Goal: Task Accomplishment & Management: Use online tool/utility

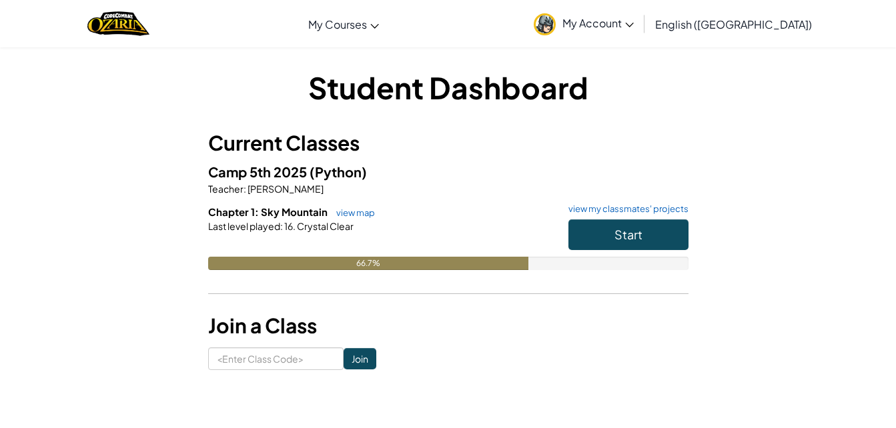
click at [622, 215] on h6 "Chapter 1: Sky Mountain view map view my classmates' projects" at bounding box center [448, 212] width 480 height 15
click at [623, 238] on span "Start" at bounding box center [628, 234] width 28 height 15
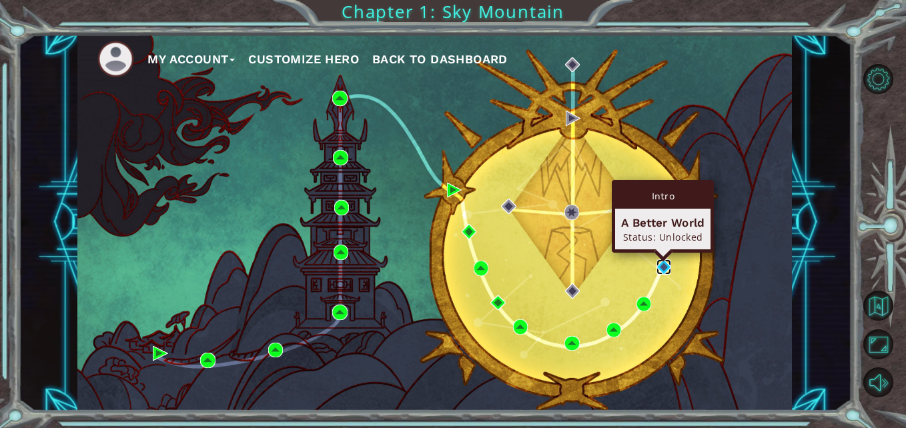
click at [664, 265] on img at bounding box center [663, 266] width 15 height 15
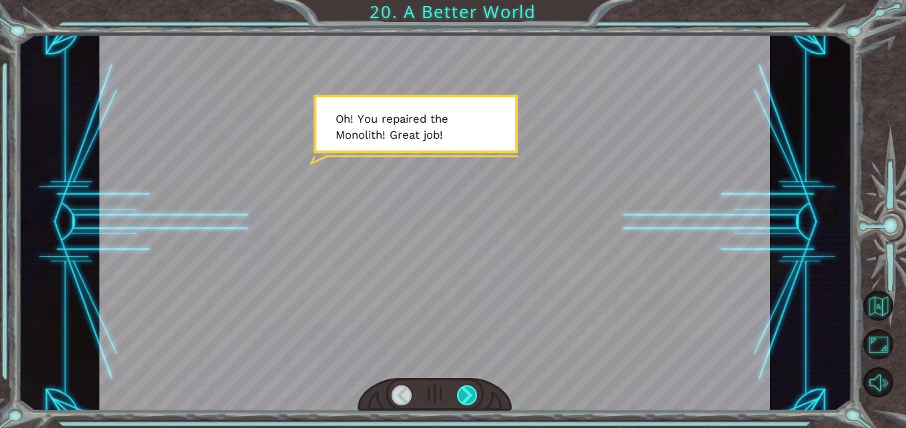
click at [464, 394] on div at bounding box center [467, 396] width 21 height 21
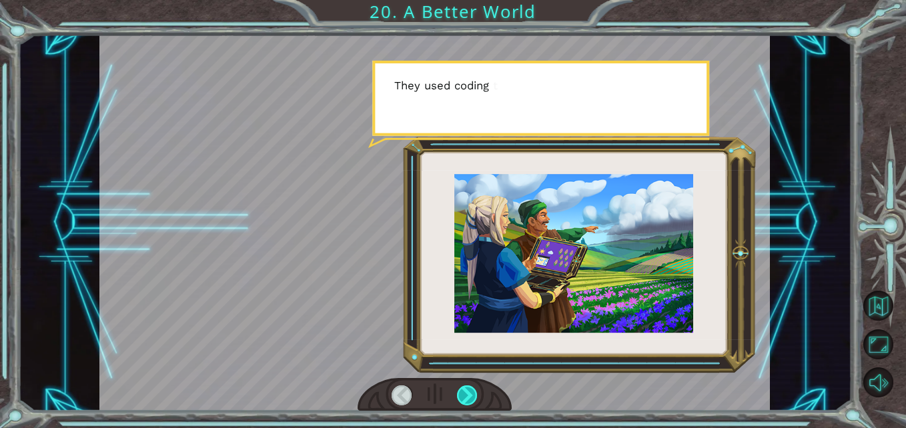
click at [464, 394] on div at bounding box center [467, 396] width 21 height 21
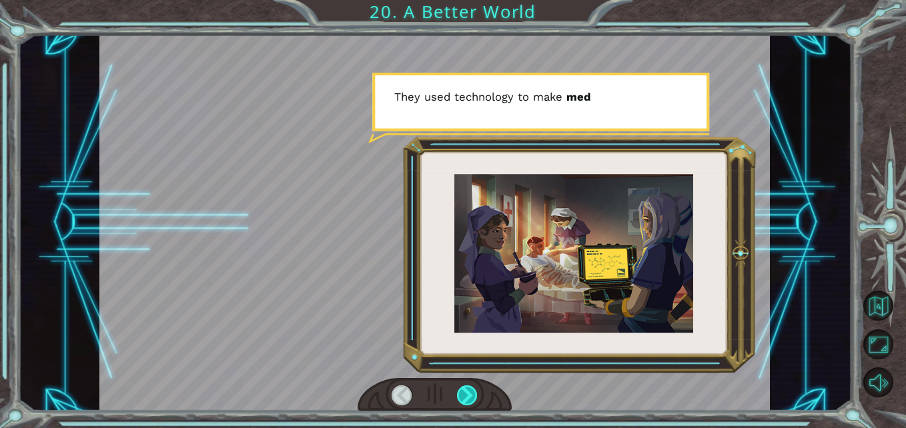
click at [464, 394] on div at bounding box center [467, 396] width 21 height 21
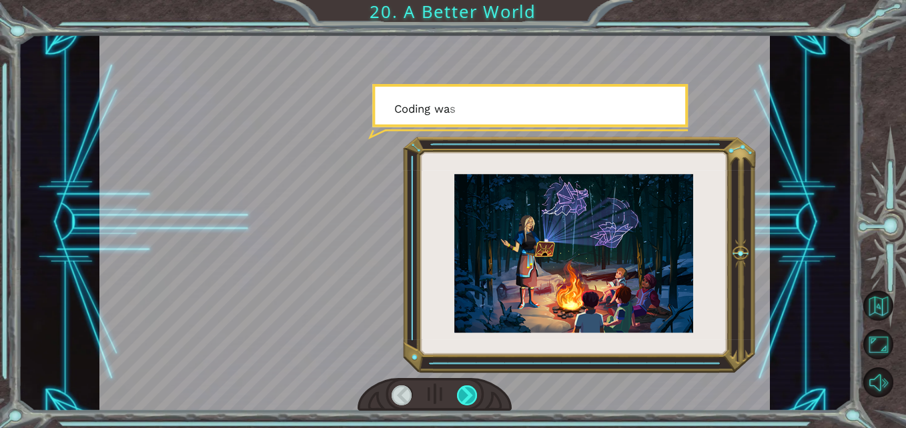
click at [464, 394] on div at bounding box center [467, 396] width 21 height 21
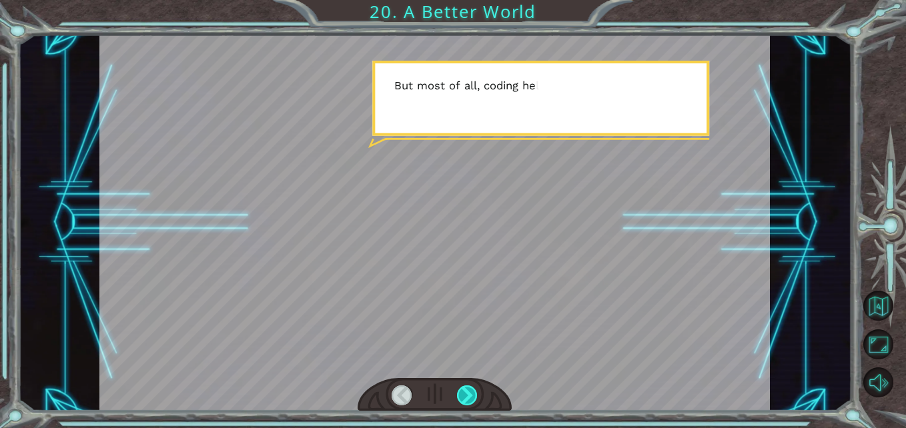
click at [464, 394] on div at bounding box center [467, 396] width 21 height 21
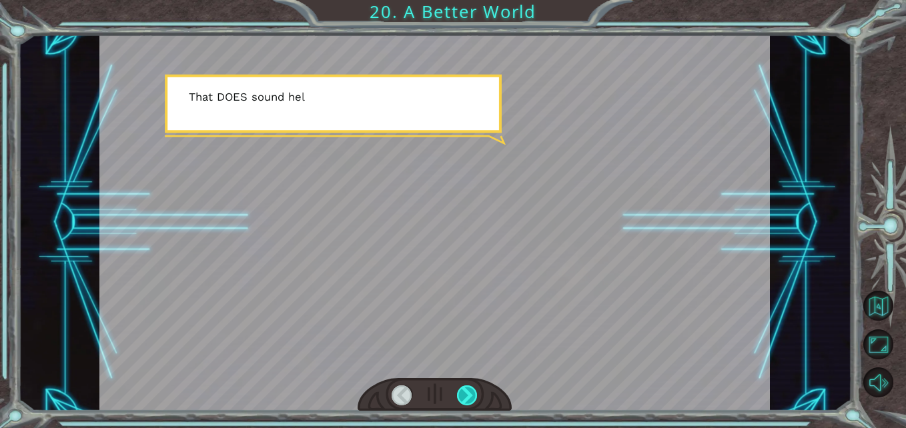
click at [464, 394] on div at bounding box center [467, 396] width 21 height 21
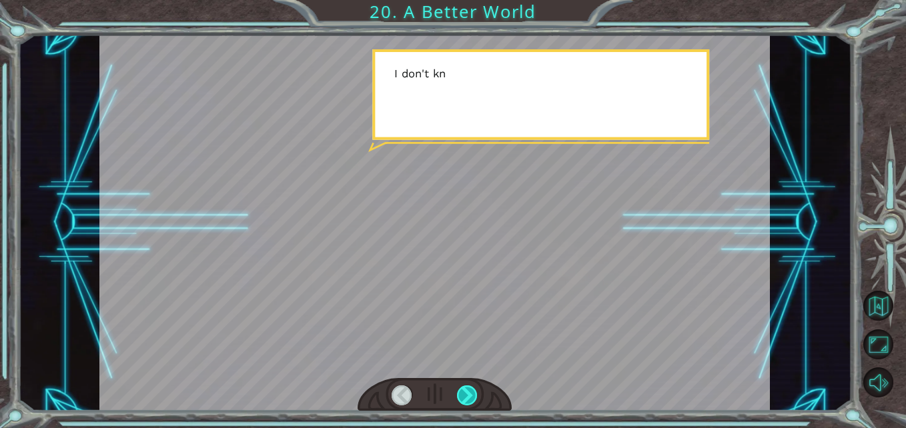
click at [464, 394] on div at bounding box center [467, 396] width 21 height 21
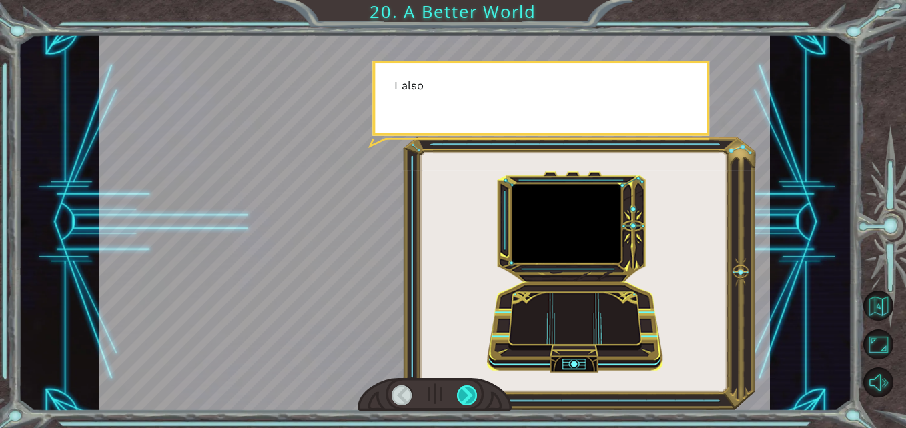
click at [464, 394] on div at bounding box center [467, 396] width 21 height 21
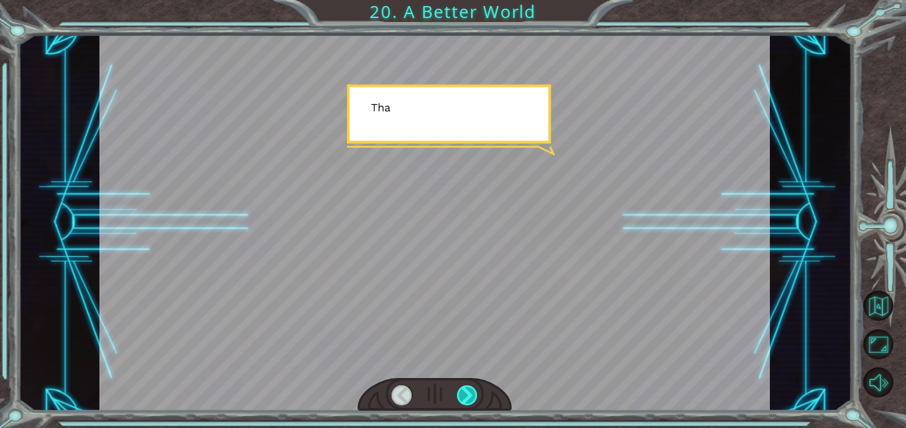
click at [464, 394] on div at bounding box center [467, 396] width 21 height 21
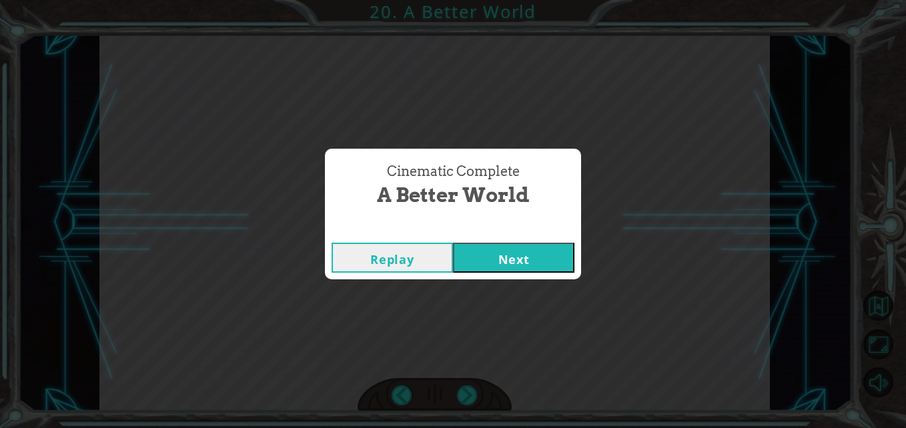
click at [560, 259] on button "Next" at bounding box center [513, 258] width 121 height 30
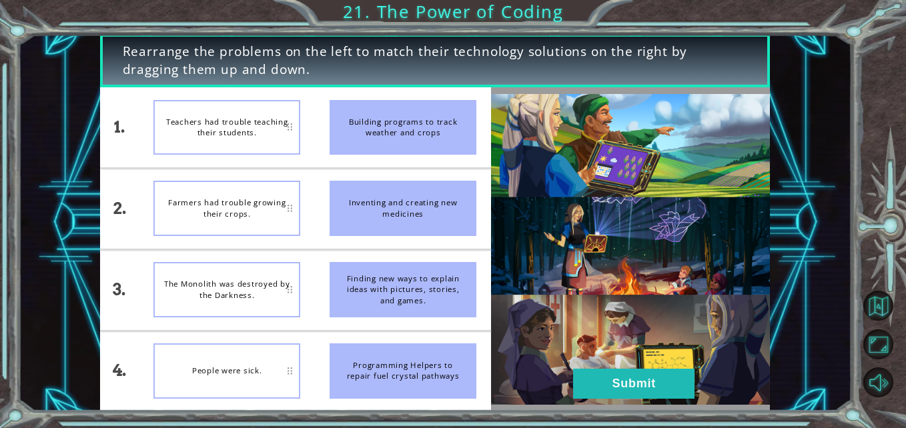
click at [259, 142] on div "Teachers had trouble teaching their students." at bounding box center [226, 127] width 147 height 55
click at [403, 125] on div "Building programs to track weather and crops" at bounding box center [402, 127] width 147 height 55
drag, startPoint x: 411, startPoint y: 137, endPoint x: 388, endPoint y: 141, distance: 23.8
click at [388, 141] on div "Building programs to track weather and crops" at bounding box center [402, 127] width 147 height 55
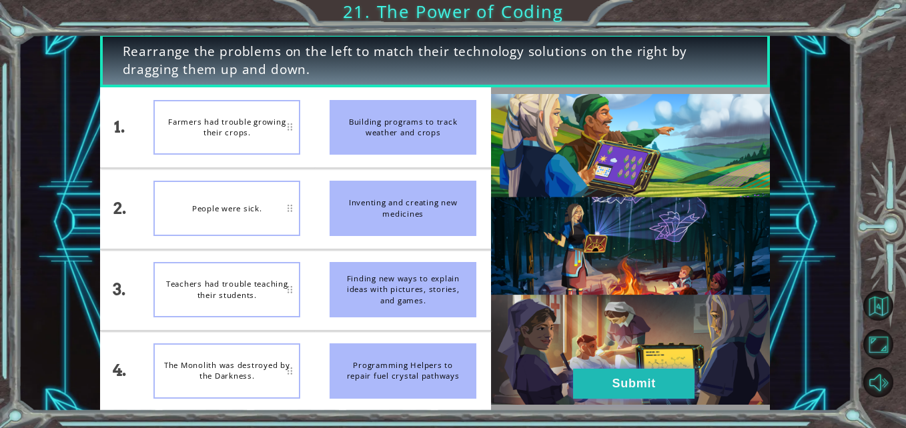
click at [613, 397] on button "Submit" at bounding box center [633, 384] width 121 height 30
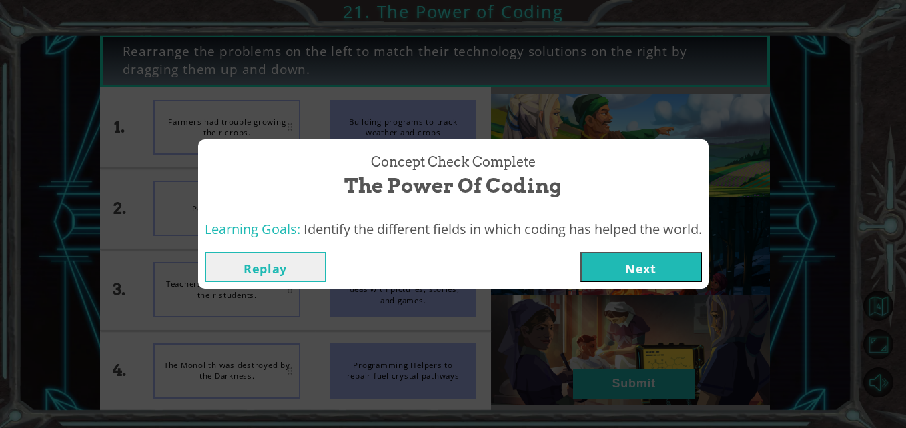
click at [636, 270] on button "Next" at bounding box center [640, 267] width 121 height 30
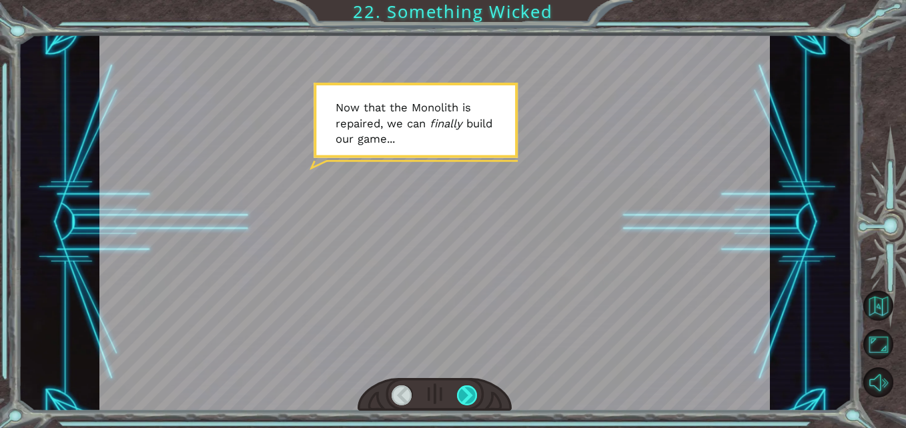
click at [468, 399] on div at bounding box center [467, 396] width 21 height 21
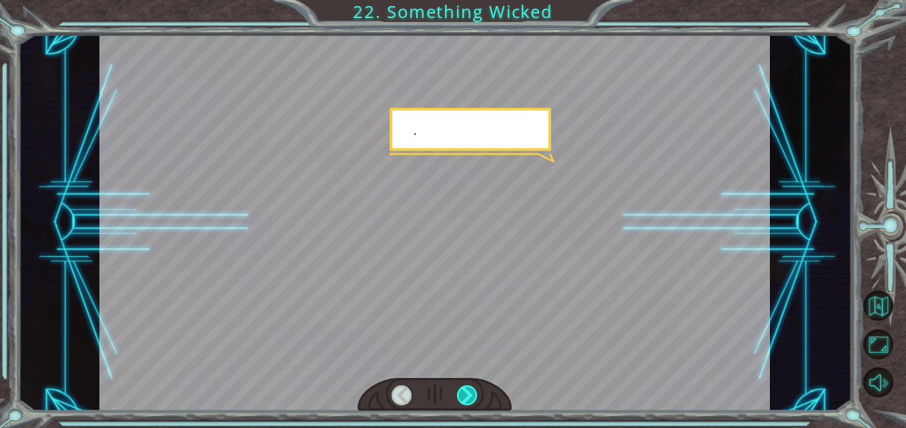
click at [468, 399] on div at bounding box center [467, 396] width 21 height 21
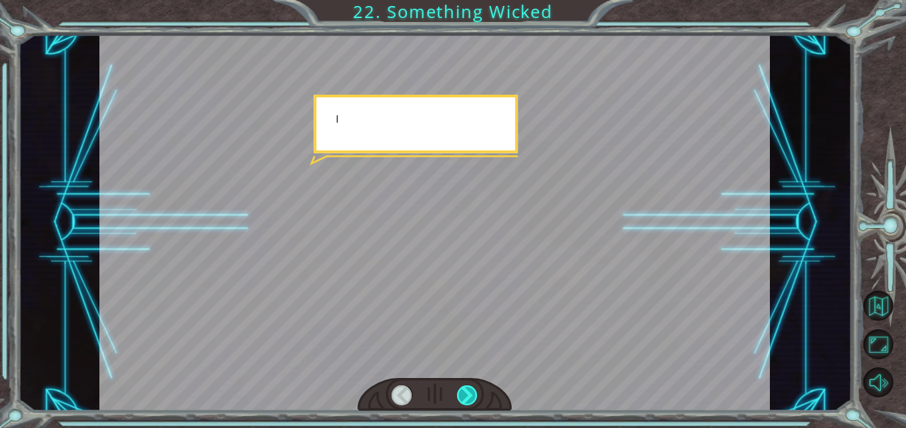
click at [468, 399] on div at bounding box center [467, 396] width 21 height 21
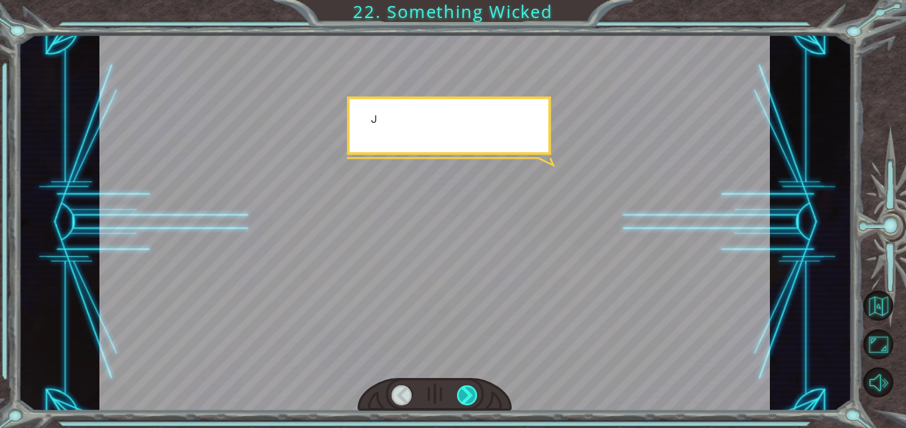
click at [468, 399] on div at bounding box center [467, 396] width 21 height 21
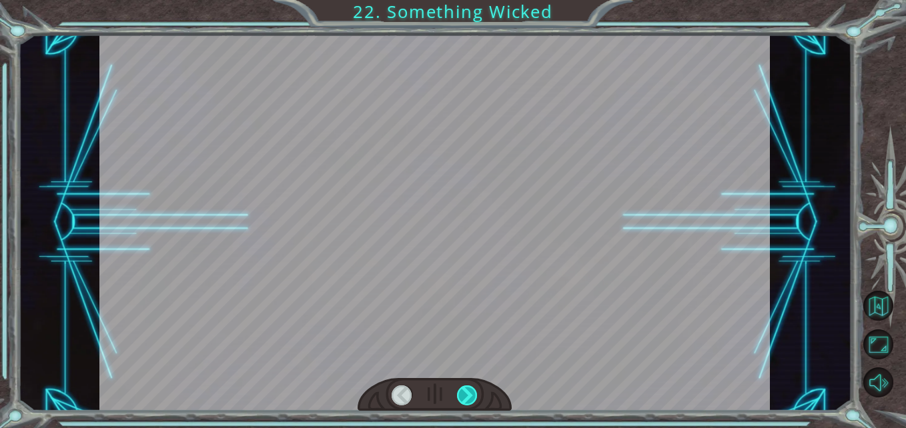
click at [468, 399] on div at bounding box center [467, 396] width 21 height 21
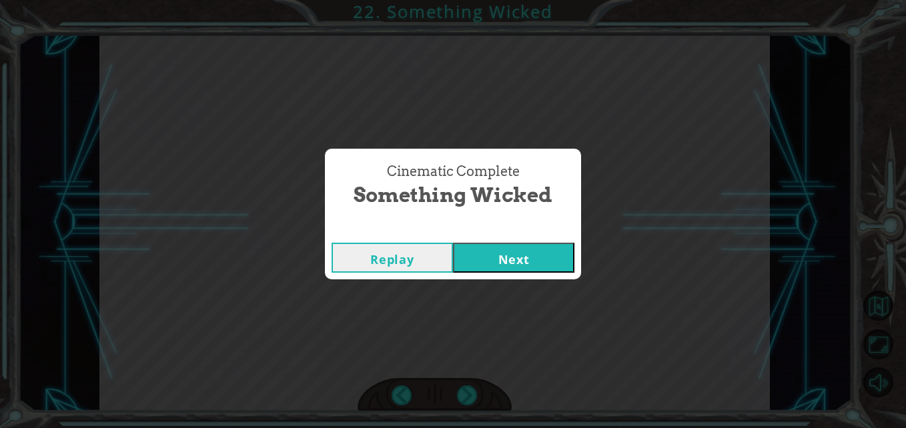
click at [513, 259] on button "Next" at bounding box center [513, 258] width 121 height 30
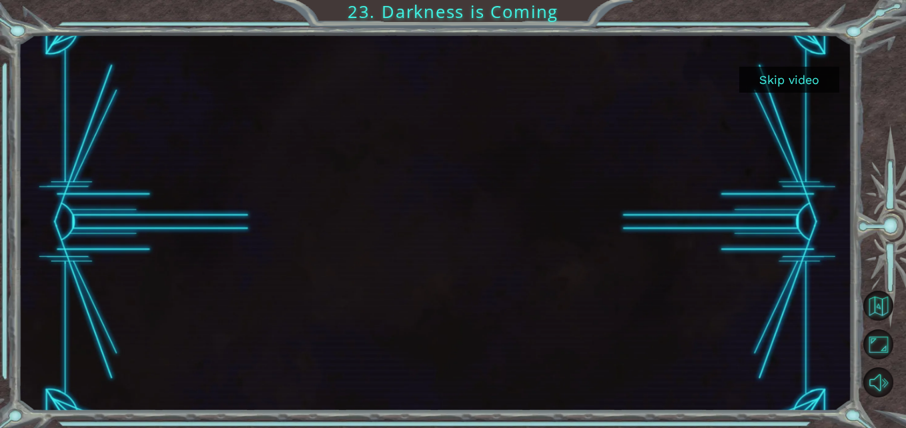
click at [766, 81] on button "Skip video" at bounding box center [789, 80] width 100 height 26
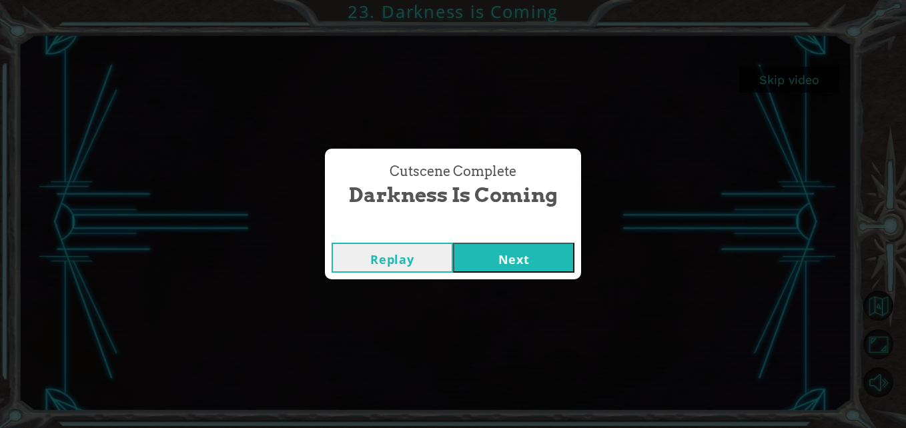
click at [500, 271] on button "Next" at bounding box center [513, 258] width 121 height 30
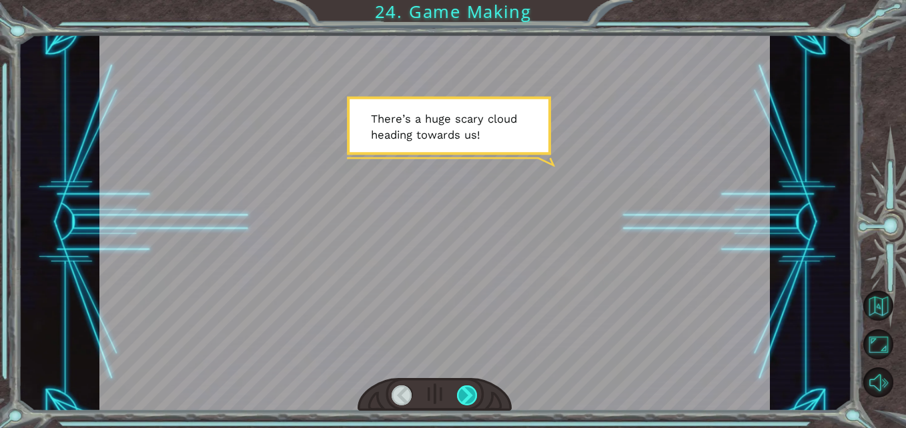
click at [468, 399] on div at bounding box center [467, 396] width 21 height 21
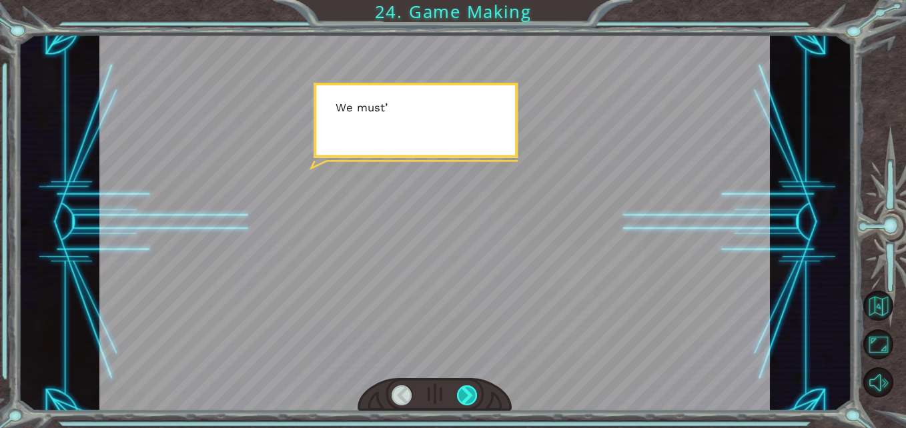
click at [468, 399] on div at bounding box center [467, 396] width 21 height 21
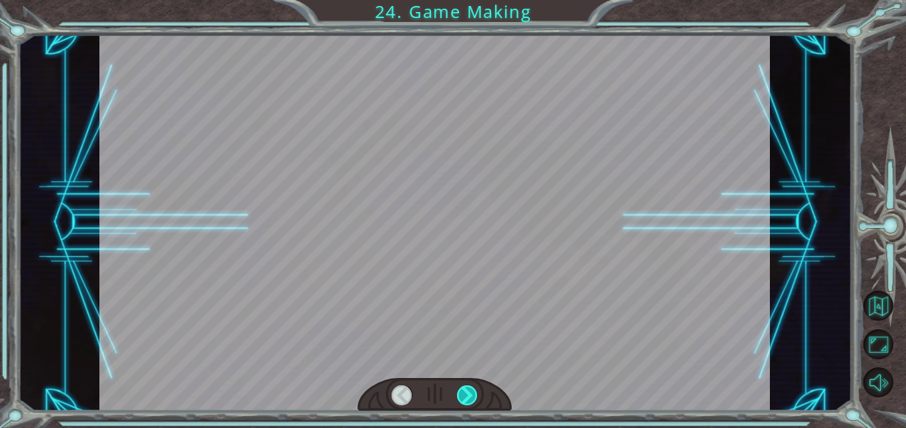
click at [468, 399] on div at bounding box center [467, 396] width 21 height 21
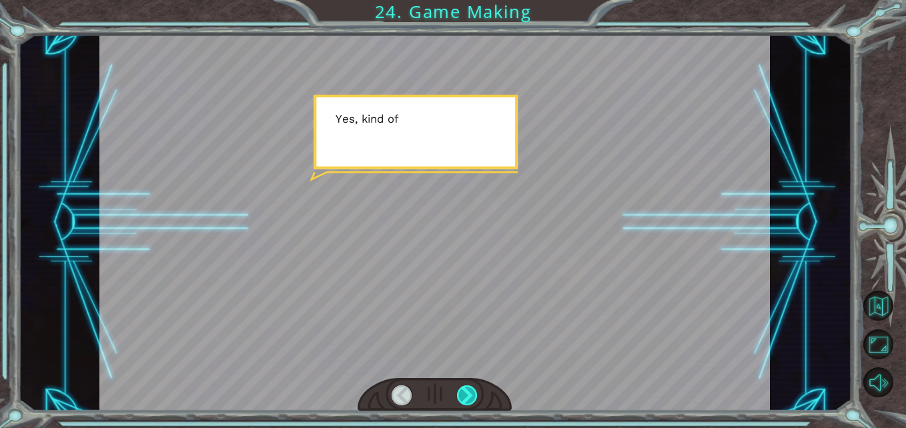
click at [468, 399] on div at bounding box center [467, 396] width 21 height 21
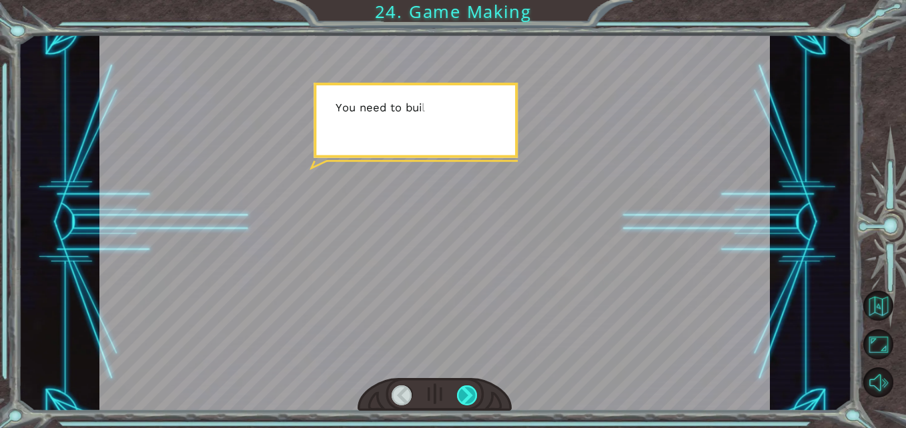
click at [464, 398] on div at bounding box center [467, 396] width 21 height 21
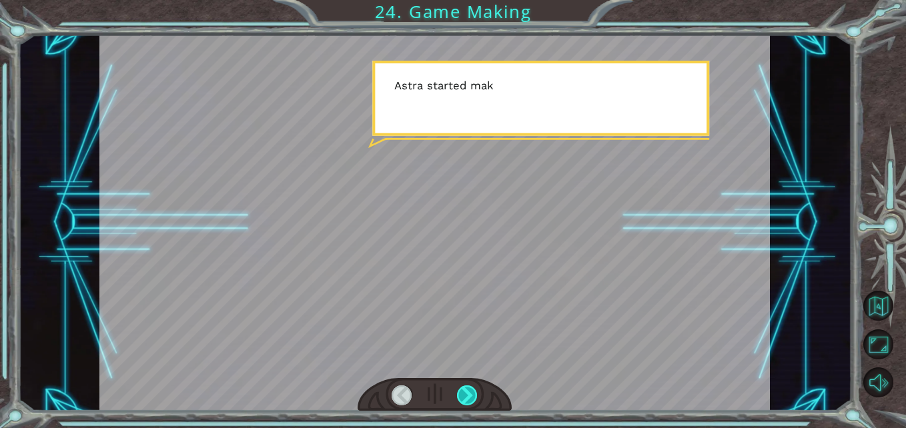
click at [463, 396] on div at bounding box center [467, 396] width 21 height 21
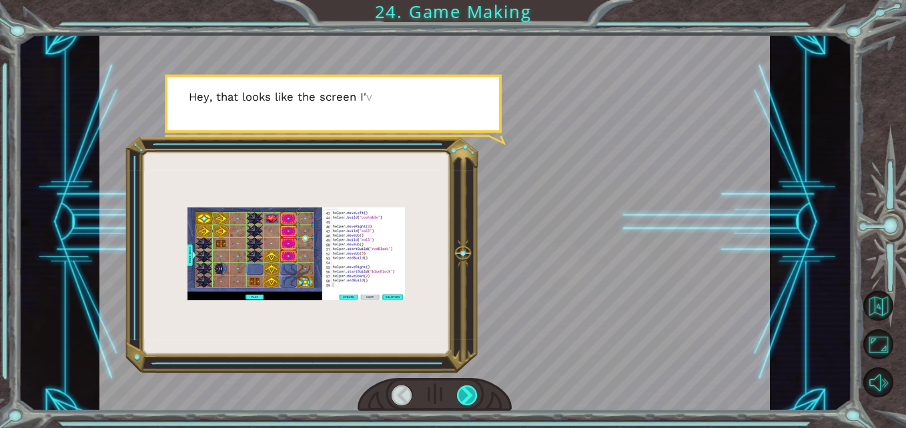
click at [463, 396] on div at bounding box center [467, 396] width 21 height 21
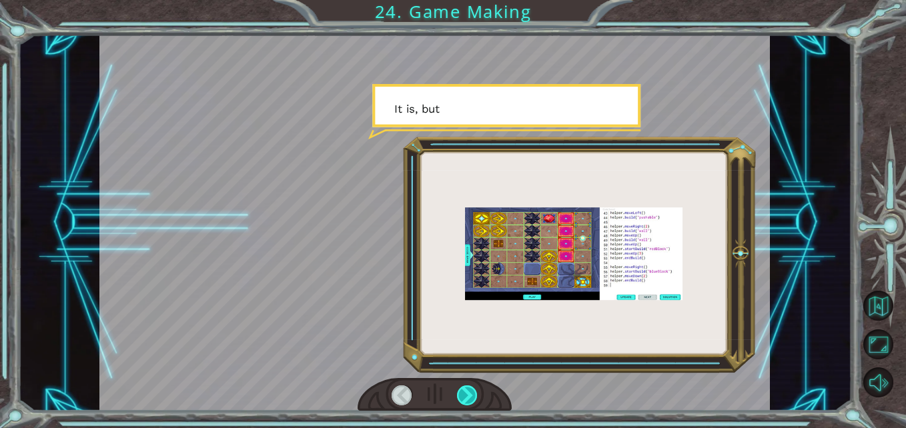
click at [463, 394] on div at bounding box center [467, 396] width 21 height 21
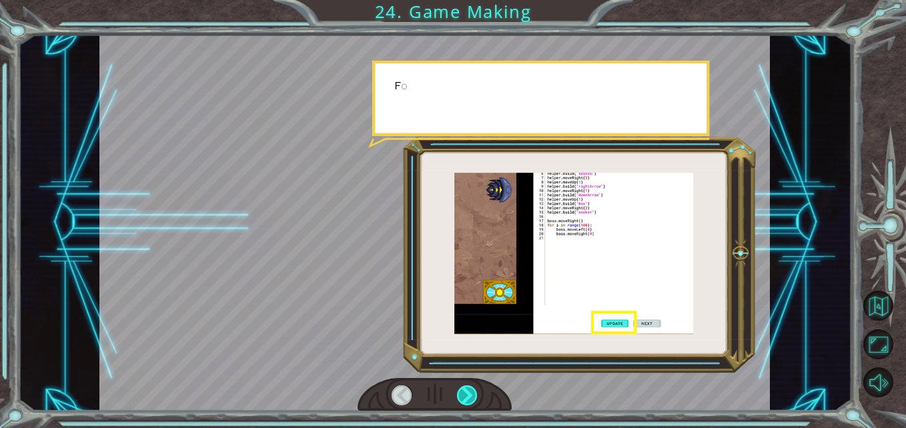
click at [463, 394] on div at bounding box center [467, 396] width 21 height 21
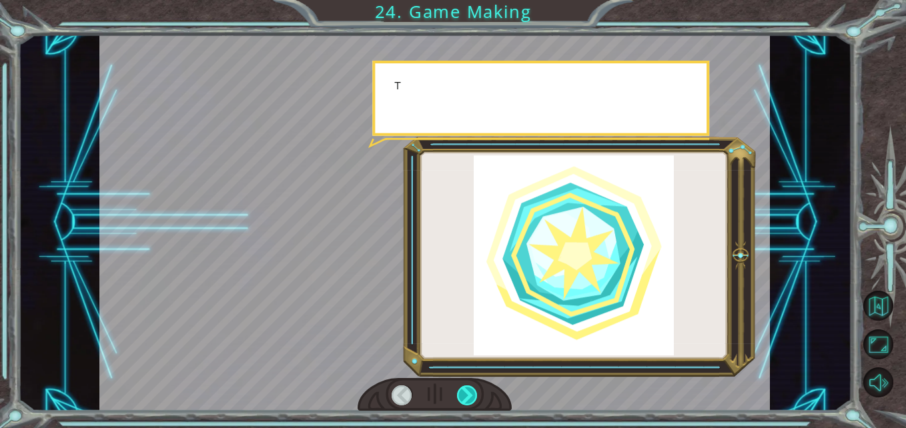
click at [460, 392] on div at bounding box center [467, 396] width 21 height 21
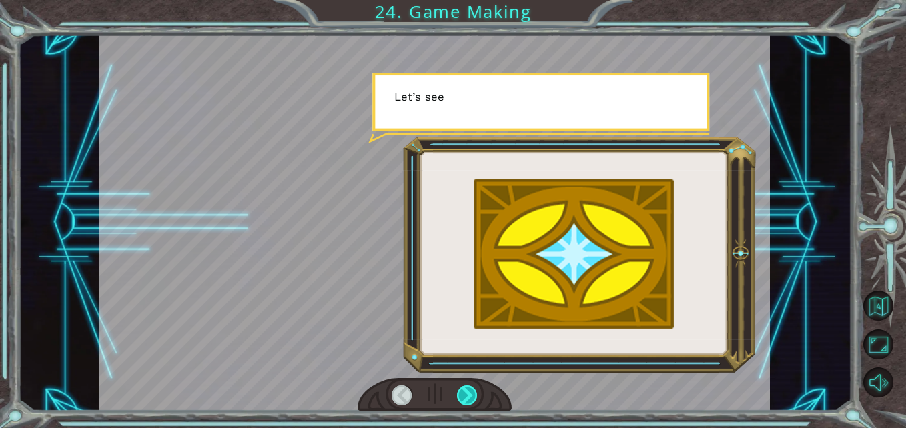
click at [460, 392] on div at bounding box center [467, 396] width 21 height 21
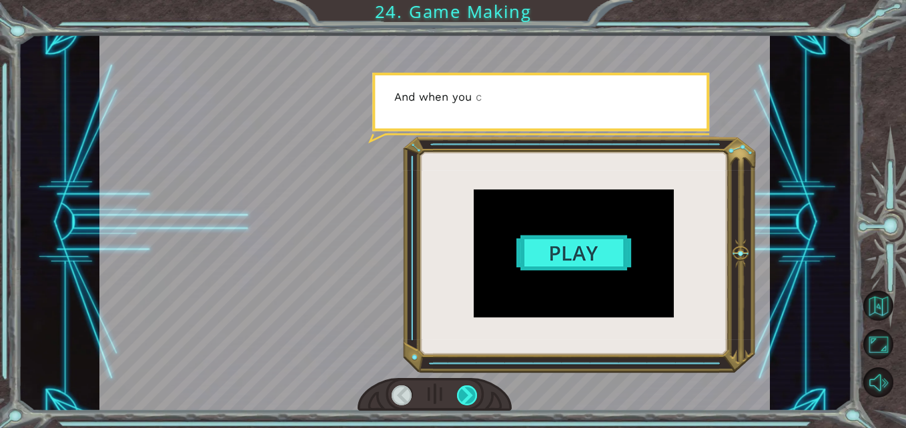
click at [458, 389] on div at bounding box center [467, 396] width 21 height 21
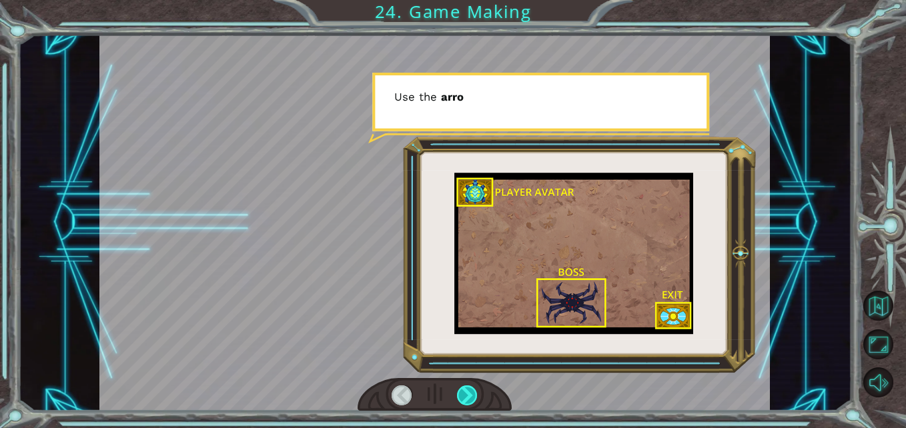
click at [458, 389] on div at bounding box center [467, 396] width 21 height 21
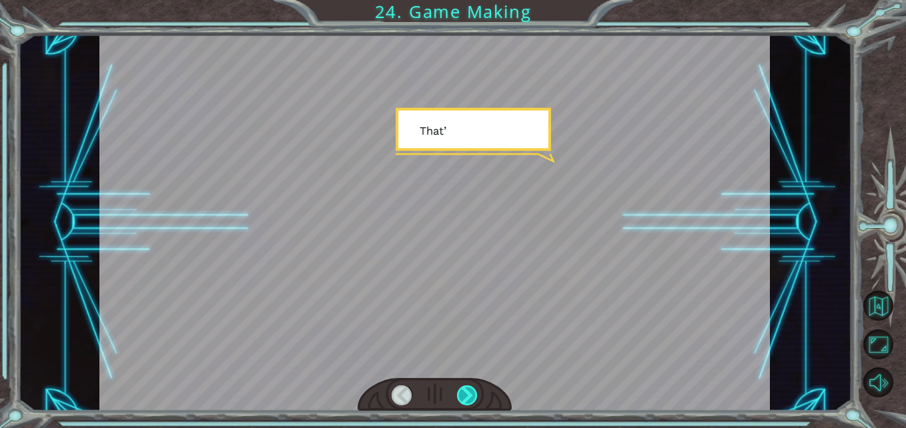
click at [458, 389] on div at bounding box center [467, 396] width 21 height 21
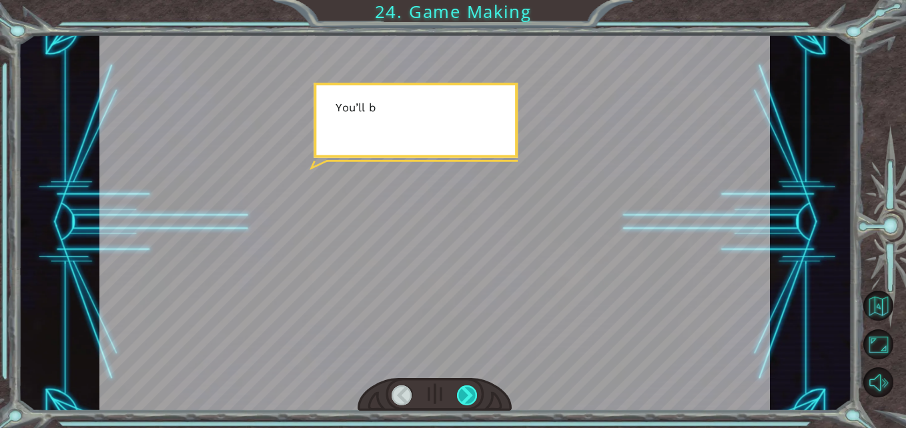
click at [458, 389] on div at bounding box center [467, 396] width 21 height 21
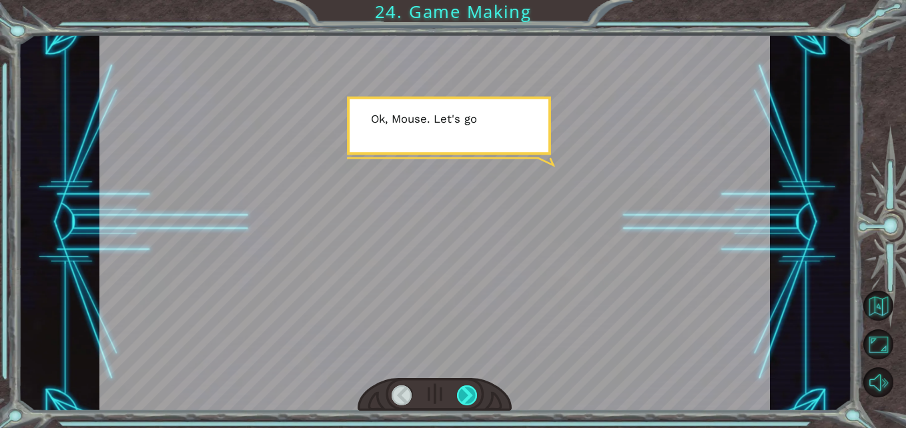
click at [471, 394] on div at bounding box center [467, 396] width 21 height 21
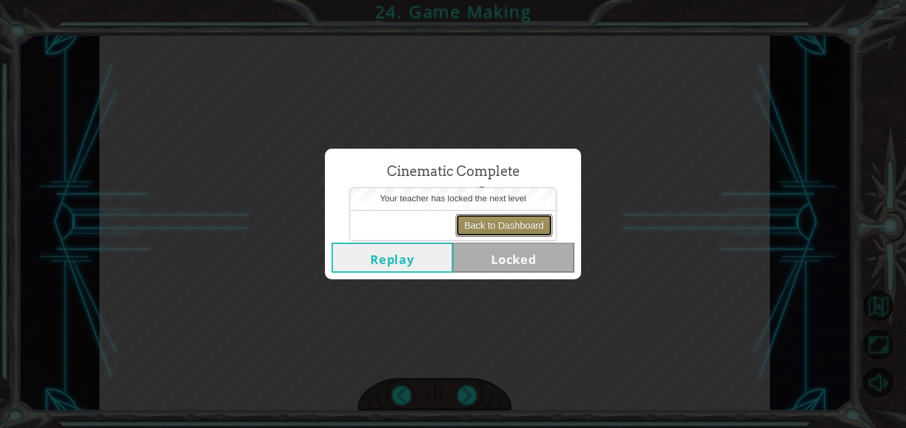
click at [502, 232] on button "Back to Dashboard" at bounding box center [504, 225] width 97 height 23
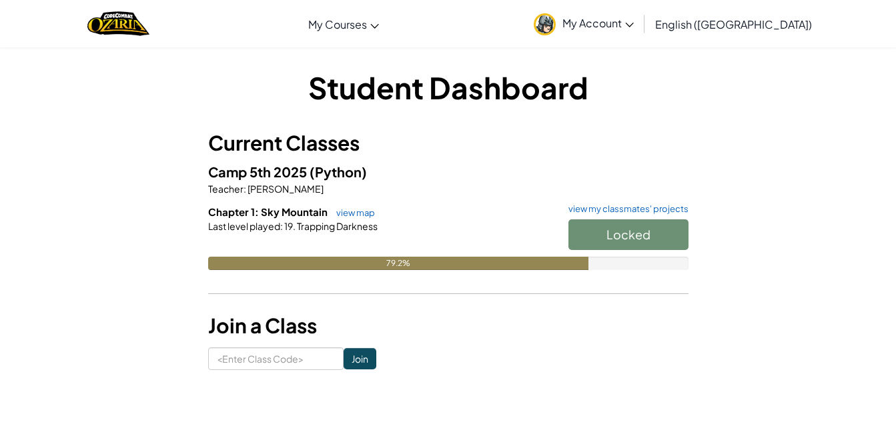
click at [611, 263] on div "79.2%" at bounding box center [448, 263] width 480 height 13
click at [580, 206] on link "view my classmates' projects" at bounding box center [625, 209] width 127 height 9
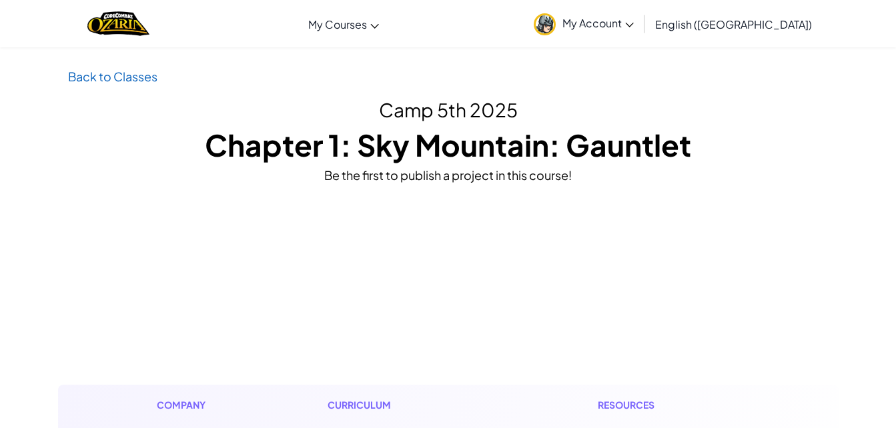
click at [107, 87] on div "Back to Classes Camp 5th 2025 Chapter 1: Sky Mountain: Gauntlet Be the first to…" at bounding box center [448, 126] width 780 height 118
click at [117, 77] on link "Back to Classes" at bounding box center [112, 76] width 89 height 15
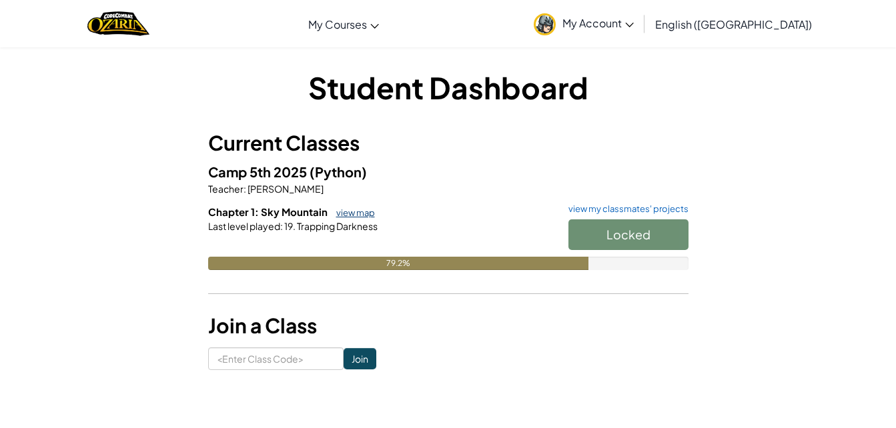
click at [345, 209] on link "view map" at bounding box center [351, 212] width 45 height 11
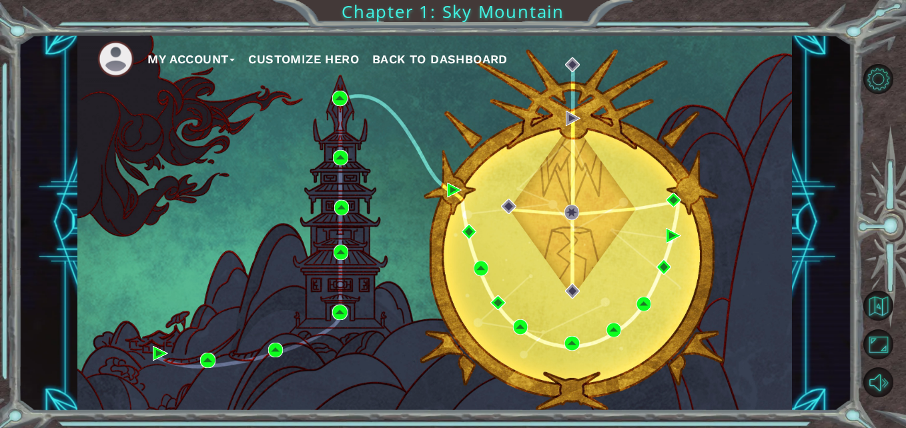
click at [307, 54] on button "Customize Hero" at bounding box center [303, 59] width 111 height 20
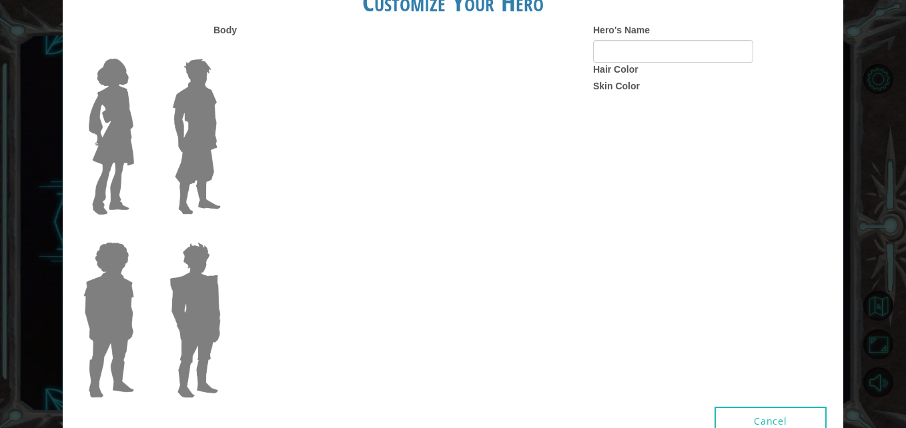
type input "Frosty"
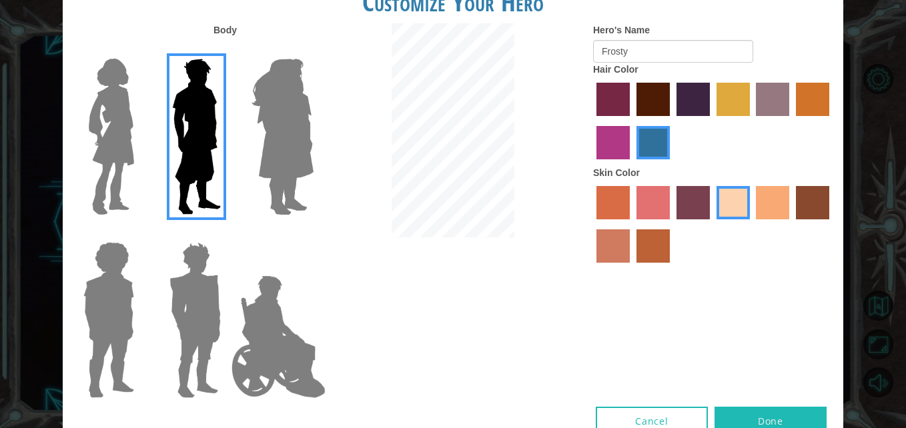
click at [736, 102] on label "tulip tree hair color" at bounding box center [732, 99] width 33 height 33
click at [712, 121] on input "tulip tree hair color" at bounding box center [712, 121] width 0 height 0
click at [814, 95] on label "gold drop hair color" at bounding box center [812, 99] width 33 height 33
click at [791, 121] on input "gold drop hair color" at bounding box center [791, 121] width 0 height 0
click at [608, 141] on label "medium red violet hair color" at bounding box center [612, 142] width 33 height 33
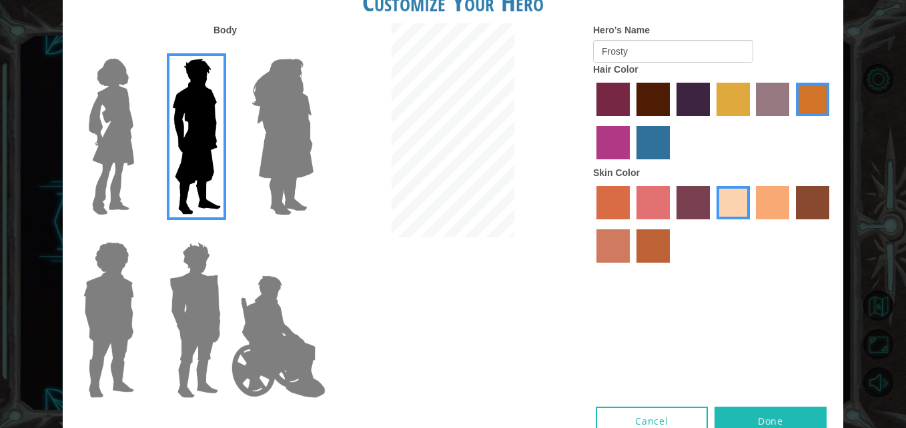
click at [831, 121] on input "medium red violet hair color" at bounding box center [831, 121] width 0 height 0
click at [614, 101] on label "paprika hair color" at bounding box center [612, 99] width 33 height 33
click at [592, 121] on input "paprika hair color" at bounding box center [592, 121] width 0 height 0
click at [699, 100] on label "hot purple hair color" at bounding box center [692, 99] width 33 height 33
click at [672, 121] on input "hot purple hair color" at bounding box center [672, 121] width 0 height 0
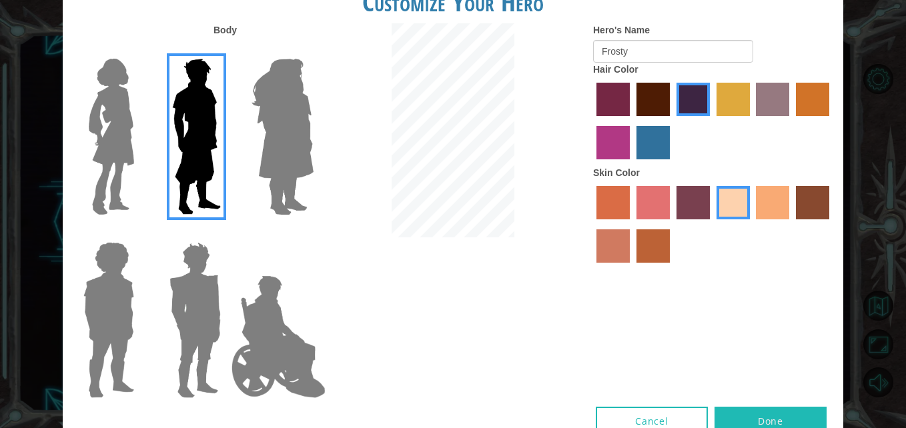
click at [754, 423] on button "Done" at bounding box center [770, 422] width 112 height 30
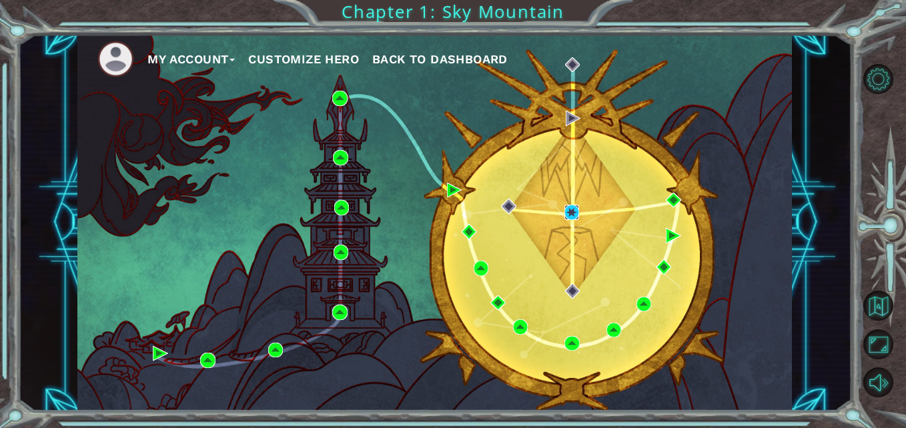
click at [572, 214] on img at bounding box center [571, 212] width 15 height 15
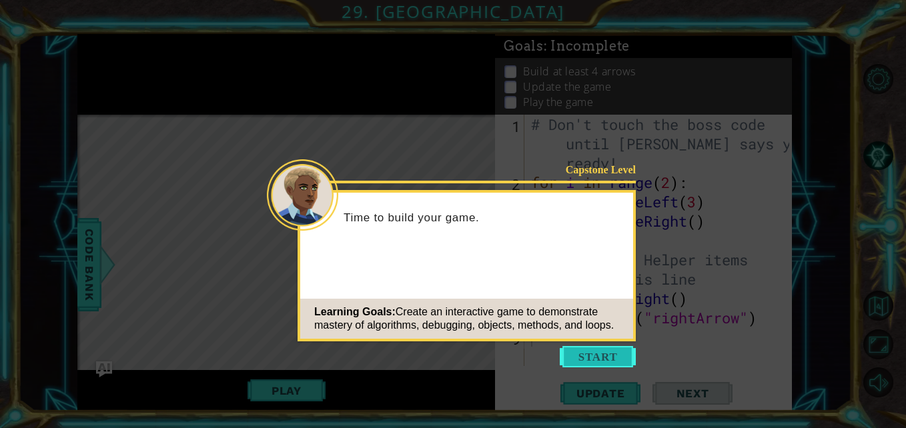
click at [584, 350] on button "Start" at bounding box center [598, 356] width 76 height 21
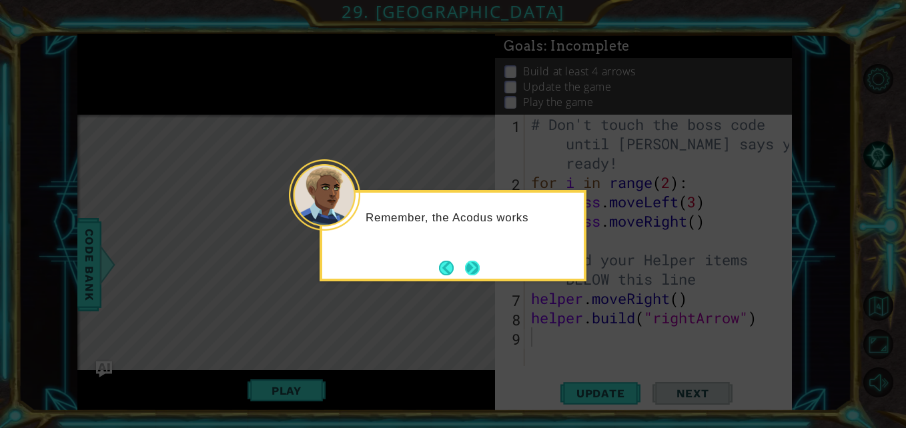
click at [478, 261] on button "Next" at bounding box center [472, 268] width 15 height 15
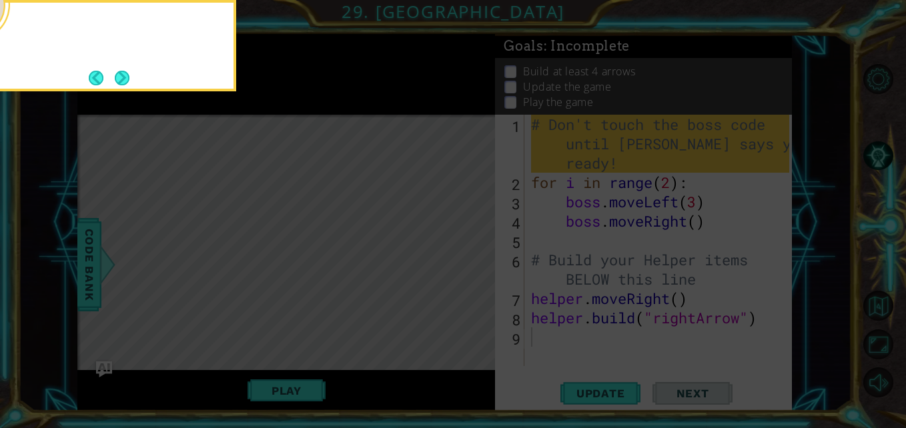
click at [478, 260] on icon at bounding box center [453, 64] width 906 height 728
click at [115, 71] on button "Next" at bounding box center [122, 78] width 15 height 15
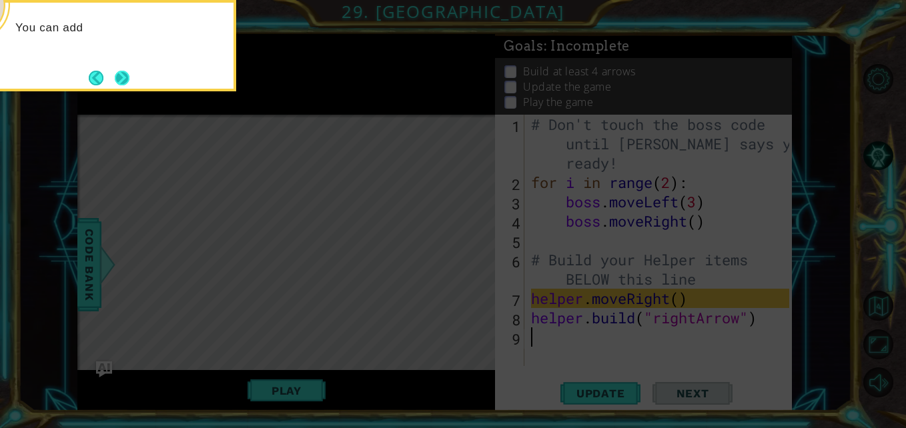
click at [120, 78] on button "Next" at bounding box center [122, 78] width 15 height 15
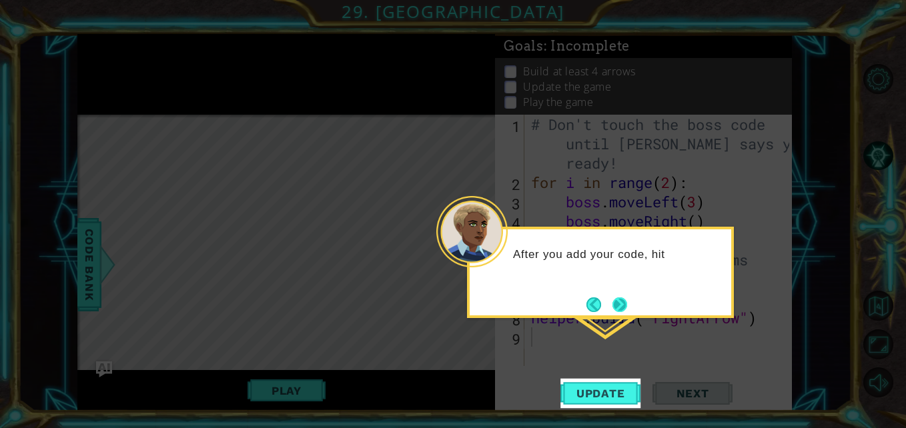
click at [626, 303] on button "Next" at bounding box center [619, 304] width 15 height 15
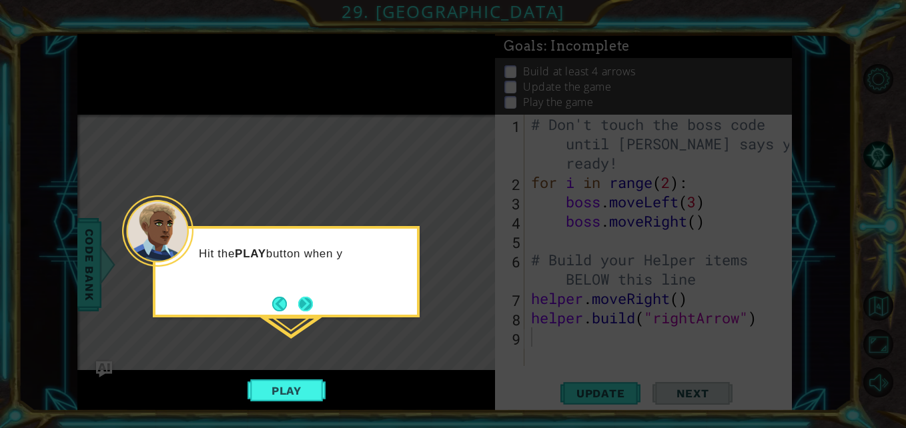
click at [298, 309] on button "Next" at bounding box center [305, 304] width 15 height 15
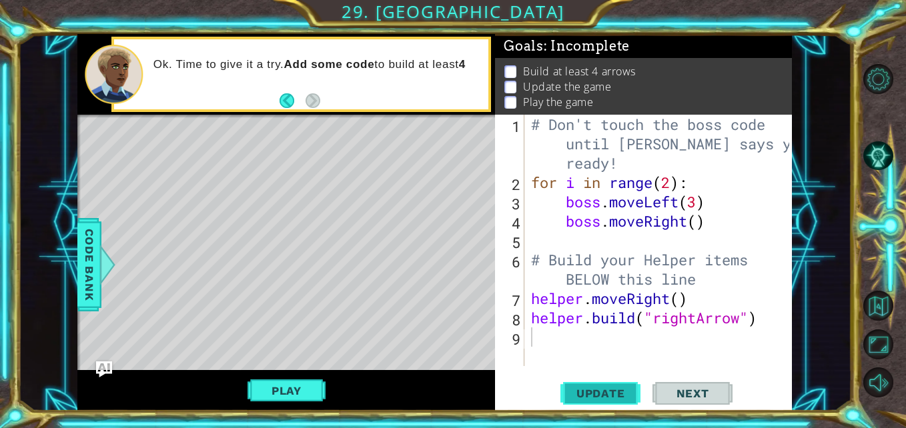
click at [592, 395] on span "Update" at bounding box center [600, 393] width 75 height 13
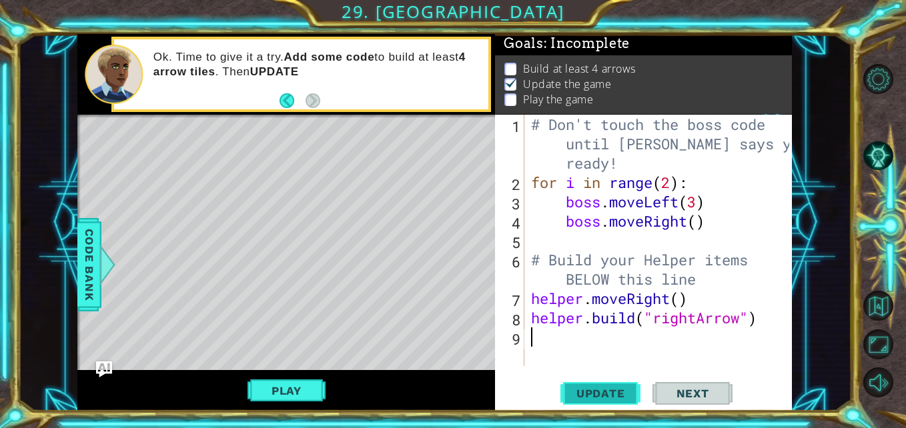
scroll to position [10, 0]
click at [289, 390] on button "Play" at bounding box center [286, 390] width 78 height 25
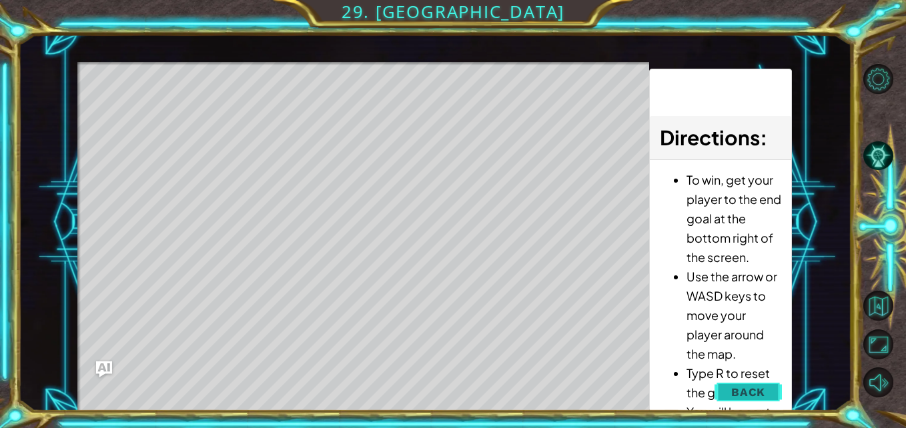
click at [751, 394] on span "Back" at bounding box center [748, 392] width 34 height 13
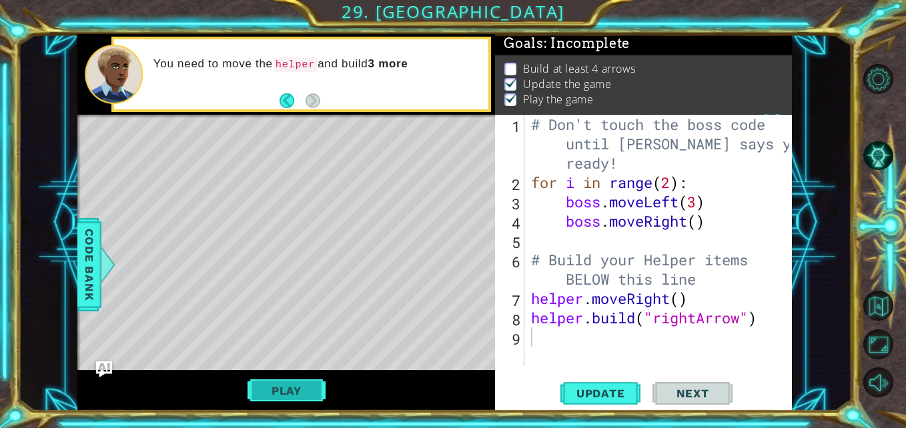
click at [300, 384] on button "Play" at bounding box center [286, 390] width 78 height 25
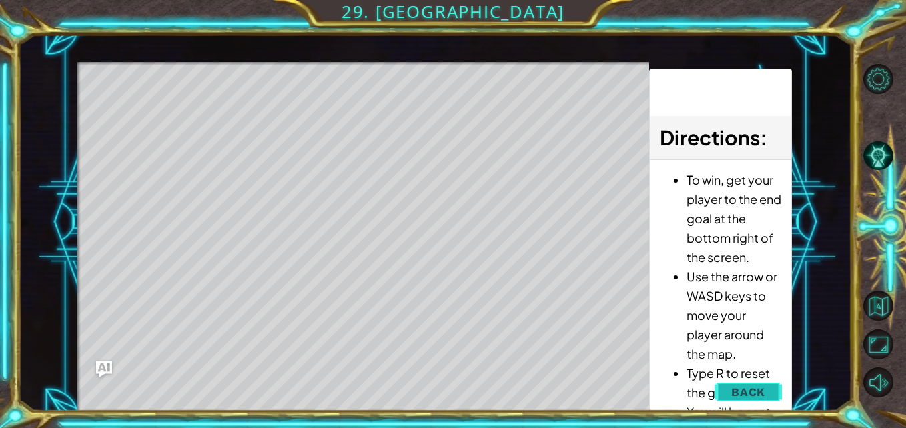
click at [769, 388] on button "Back" at bounding box center [747, 392] width 67 height 27
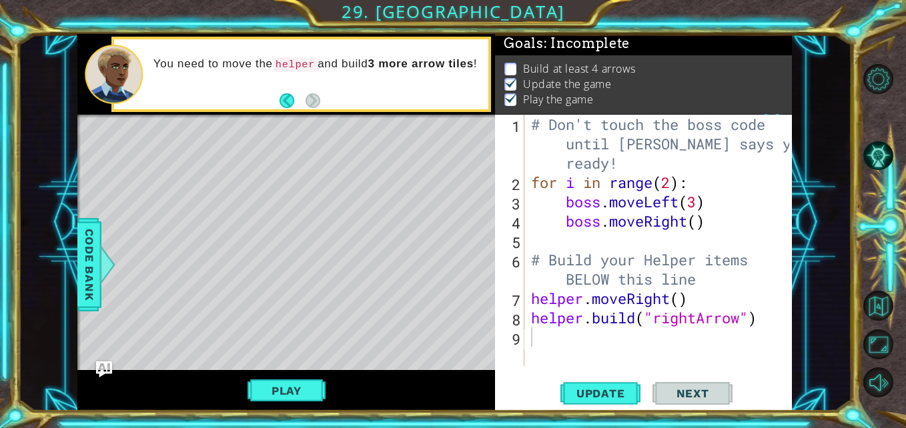
type textarea "# Build your Helper items BELOW this line"
click at [706, 279] on div "# Don't touch the boss code until Vega says you're ready! for i in range ( 2 ) …" at bounding box center [661, 279] width 267 height 329
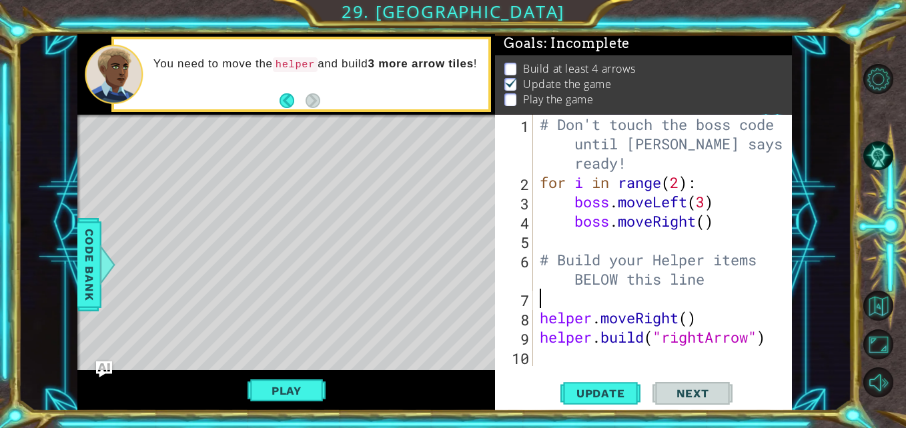
type textarea "# Build your Helper items BELOW this line"
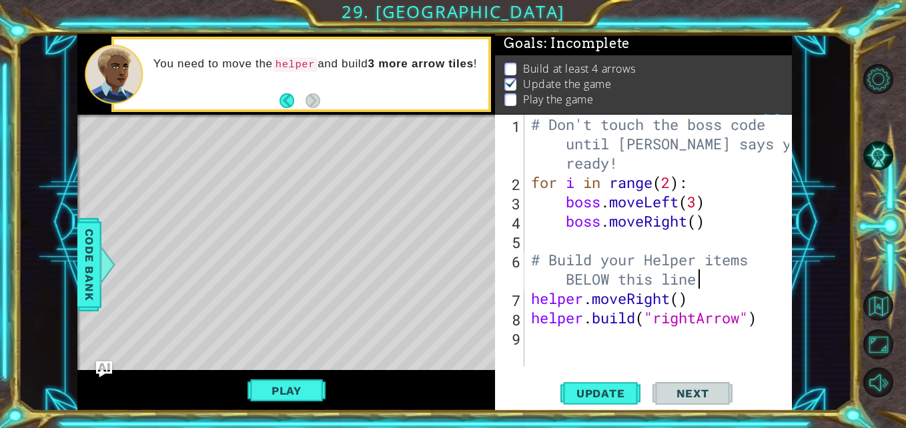
click at [564, 345] on div "# Don't touch the boss code until Vega says you're ready! for i in range ( 2 ) …" at bounding box center [661, 279] width 267 height 329
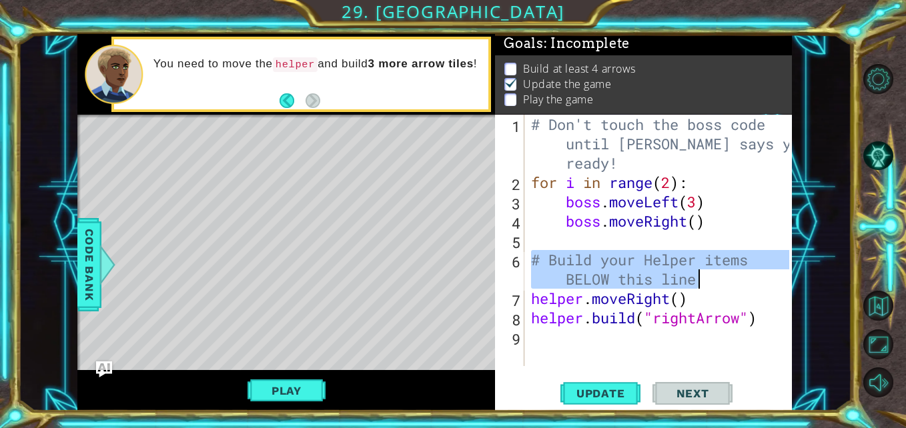
drag, startPoint x: 533, startPoint y: 259, endPoint x: 725, endPoint y: 273, distance: 192.7
click at [725, 273] on div "# Don't touch the boss code until Vega says you're ready! for i in range ( 2 ) …" at bounding box center [661, 279] width 267 height 329
type textarea "# Build your Helper items BELOW this line"
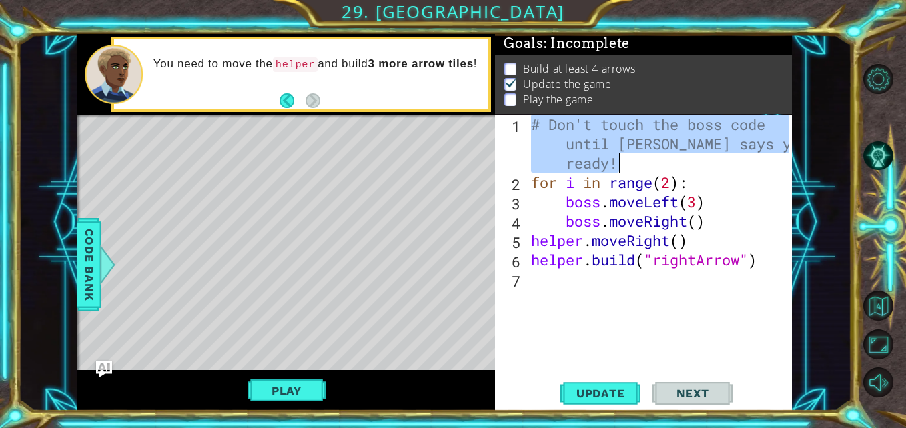
drag, startPoint x: 534, startPoint y: 117, endPoint x: 636, endPoint y: 157, distance: 109.4
click at [636, 157] on div "# Don't touch the boss code until Vega says you're ready! for i in range ( 2 ) …" at bounding box center [661, 279] width 267 height 329
type textarea "# Don't touch the boss code until Vega says you're ready!"
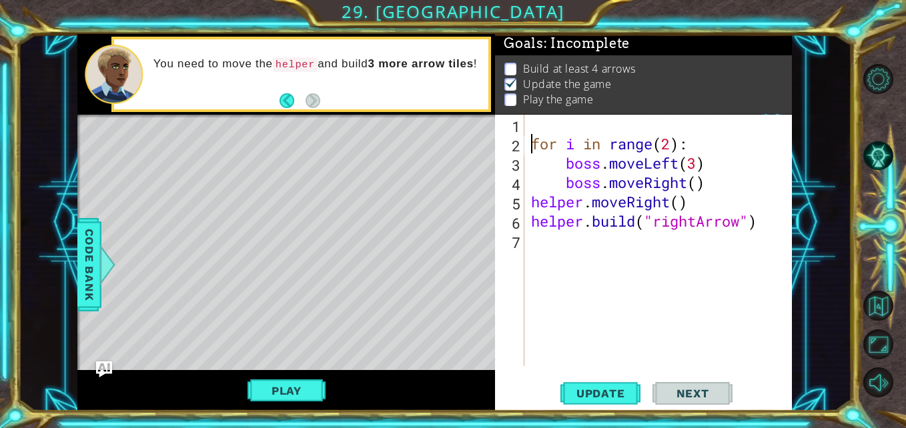
click at [531, 146] on div "for i in range ( 2 ) : boss . moveLeft ( 3 ) boss . moveRight ( ) helper . move…" at bounding box center [661, 260] width 267 height 290
type textarea "for i in range(2):"
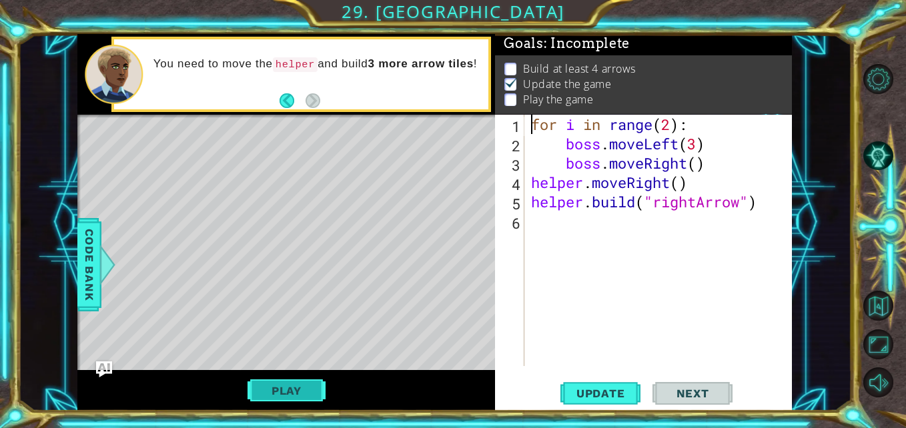
click at [279, 385] on button "Play" at bounding box center [286, 390] width 78 height 25
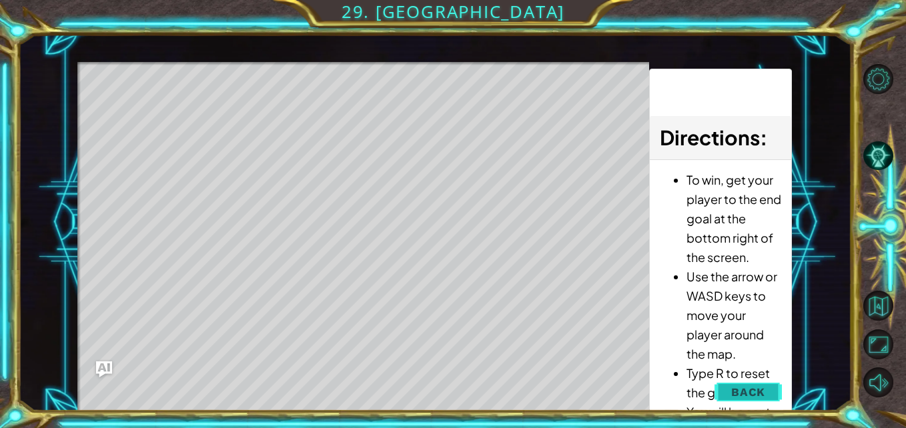
click at [726, 391] on button "Back" at bounding box center [747, 392] width 67 height 27
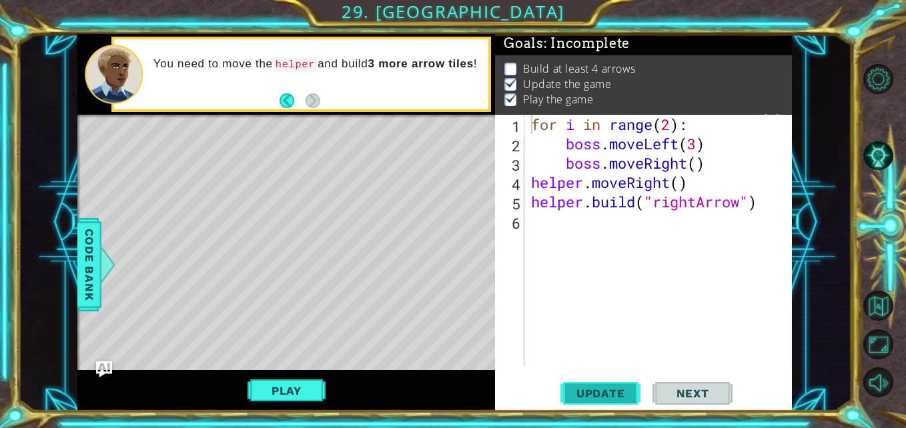
click at [617, 390] on span "Update" at bounding box center [600, 393] width 75 height 13
click at [282, 385] on button "Play" at bounding box center [286, 390] width 78 height 25
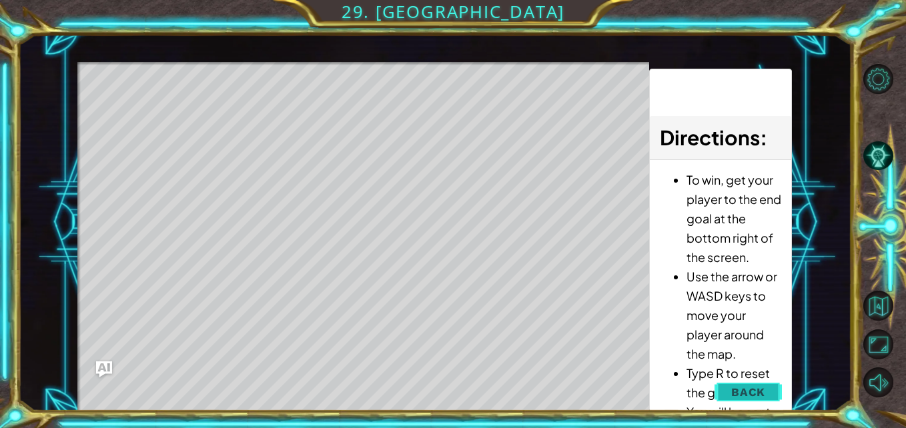
click at [768, 389] on button "Back" at bounding box center [747, 392] width 67 height 27
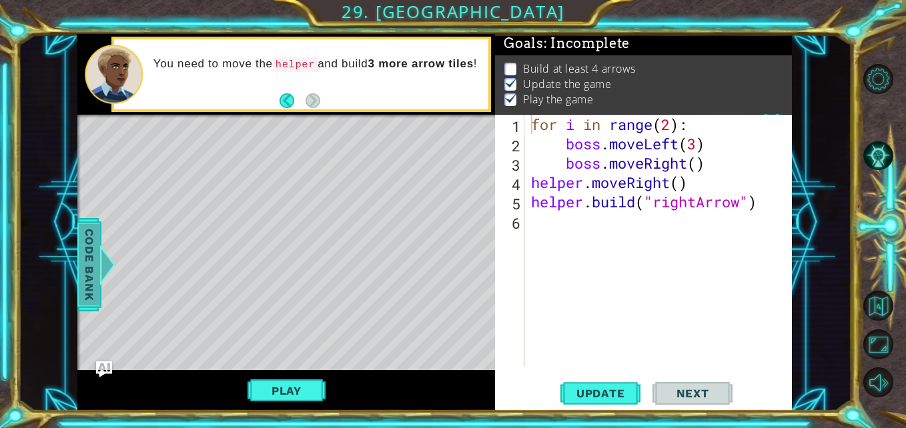
click at [94, 275] on span "Code Bank" at bounding box center [89, 264] width 21 height 81
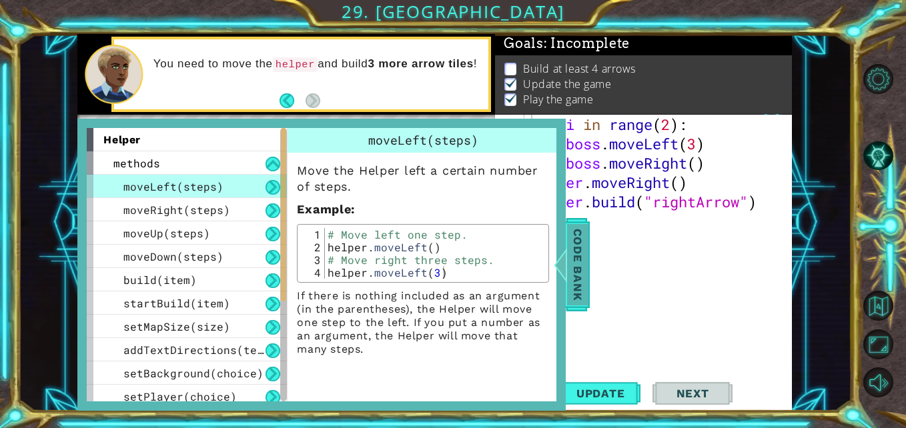
scroll to position [193, 0]
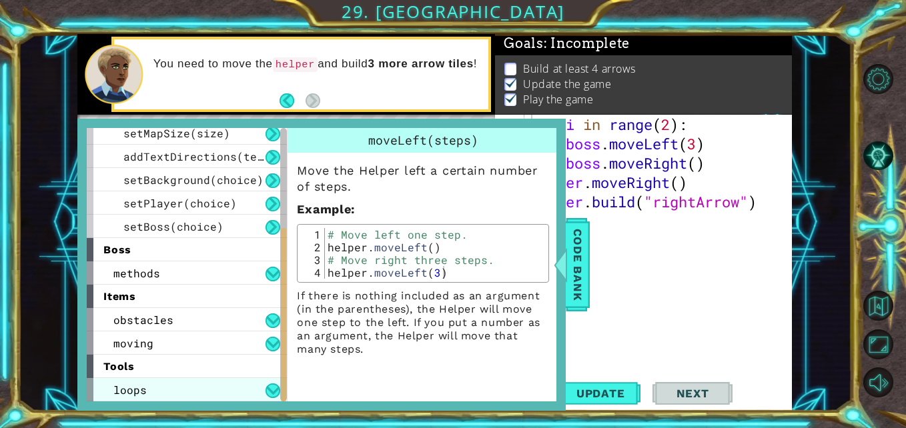
click at [147, 384] on div "loops" at bounding box center [187, 389] width 200 height 23
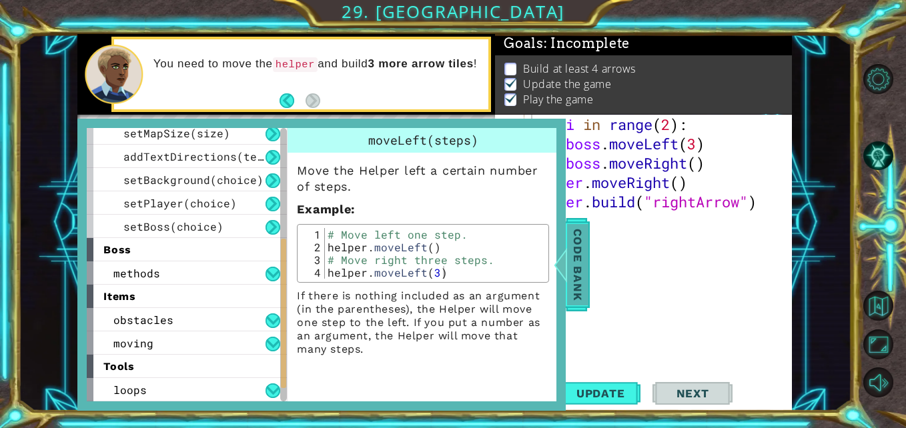
click at [567, 279] on div at bounding box center [560, 265] width 17 height 40
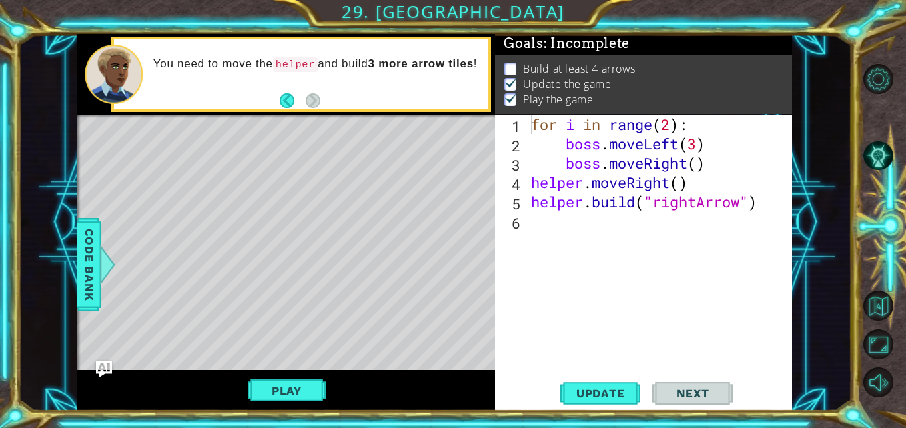
click at [131, 142] on div "Level Map" at bounding box center [385, 311] width 616 height 393
click at [530, 219] on div "for i in range ( 2 ) : boss . moveLeft ( 3 ) boss . moveRight ( ) helper . move…" at bounding box center [661, 260] width 267 height 290
click at [716, 159] on div "for i in range ( 2 ) : boss . moveLeft ( 3 ) boss . moveRight ( ) helper . move…" at bounding box center [661, 260] width 267 height 290
type textarea "boss.moveRight()"
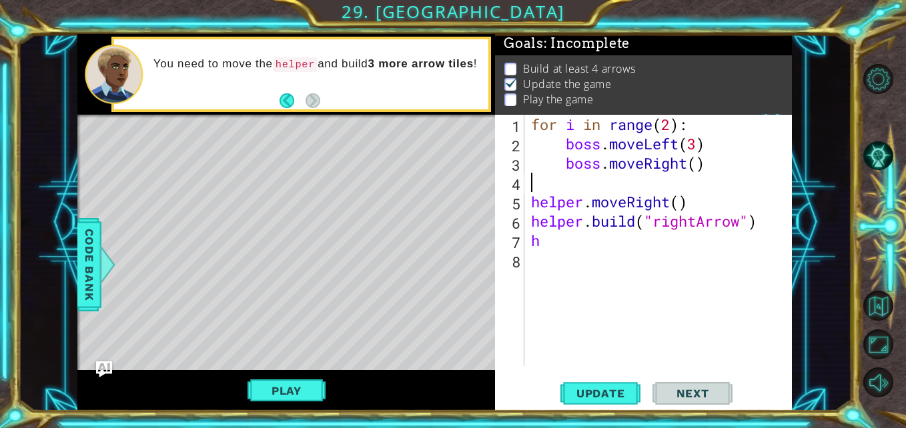
click at [706, 213] on div "for i in range ( 2 ) : boss . moveLeft ( 3 ) boss . moveRight ( ) helper . move…" at bounding box center [661, 260] width 267 height 290
click at [599, 394] on span "Update" at bounding box center [600, 393] width 75 height 13
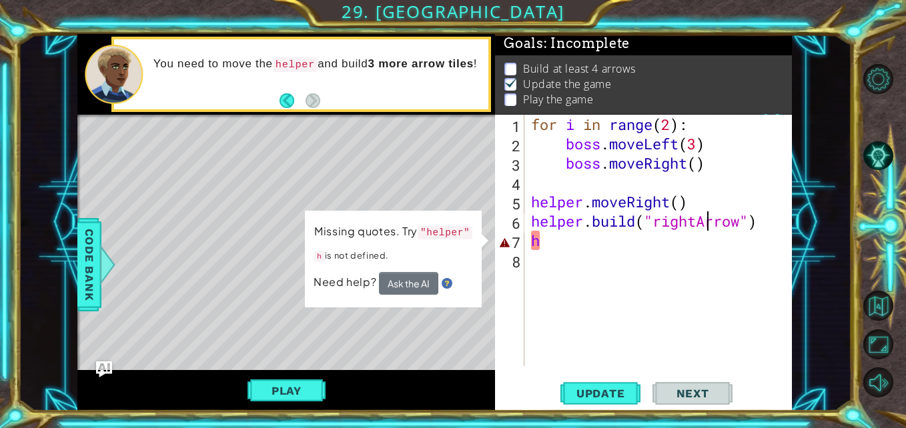
click at [544, 247] on div "for i in range ( 2 ) : boss . moveLeft ( 3 ) boss . moveRight ( ) helper . move…" at bounding box center [661, 260] width 267 height 290
type textarea "h"
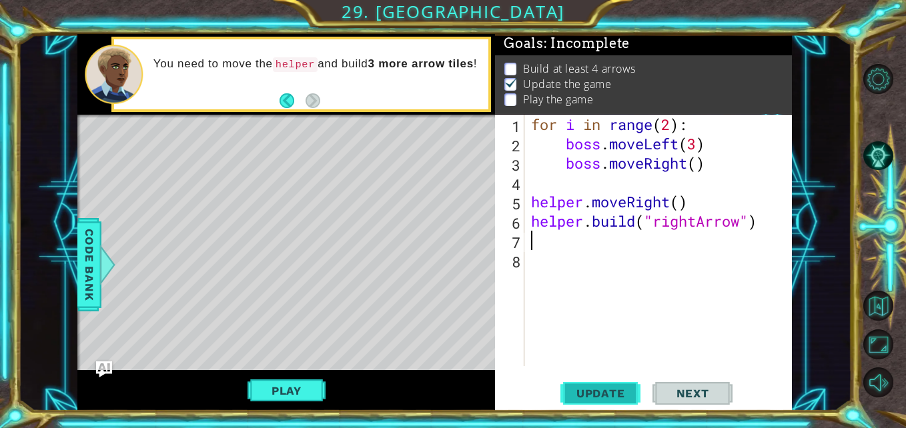
click at [588, 400] on span "Update" at bounding box center [600, 393] width 75 height 13
click at [283, 399] on button "Play" at bounding box center [286, 390] width 78 height 25
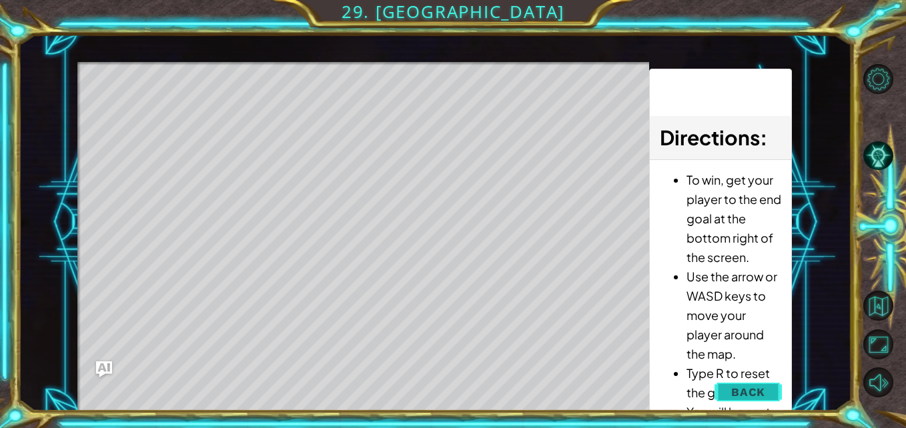
click at [742, 384] on button "Back" at bounding box center [747, 392] width 67 height 27
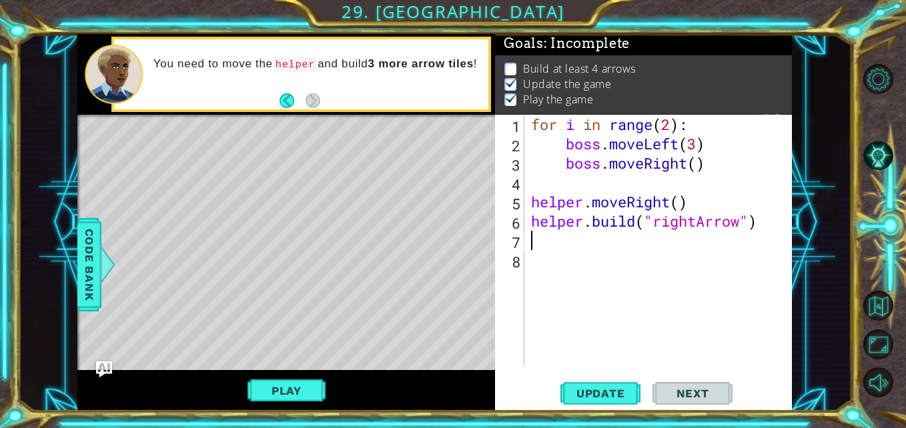
click at [538, 233] on div "for i in range ( 2 ) : boss . moveLeft ( 3 ) boss . moveRight ( ) helper . move…" at bounding box center [661, 260] width 267 height 290
type textarea "h"
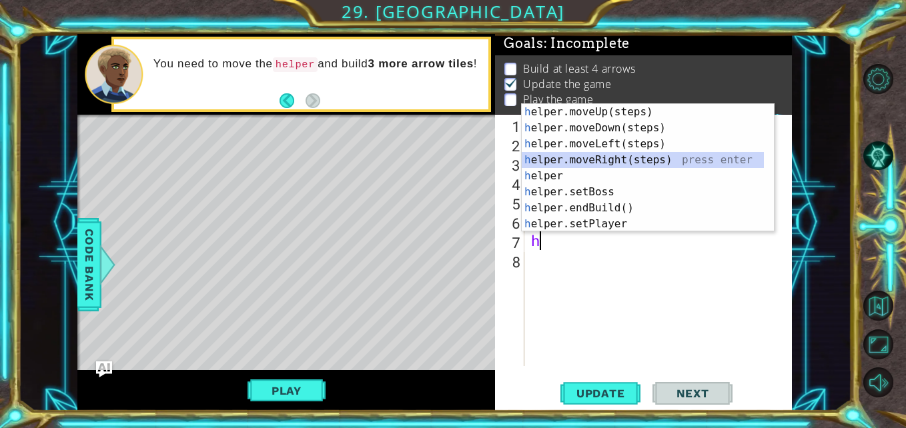
click at [584, 158] on div "h elper.moveUp(steps) press enter h elper.moveDown(steps) press enter h elper.m…" at bounding box center [643, 184] width 242 height 160
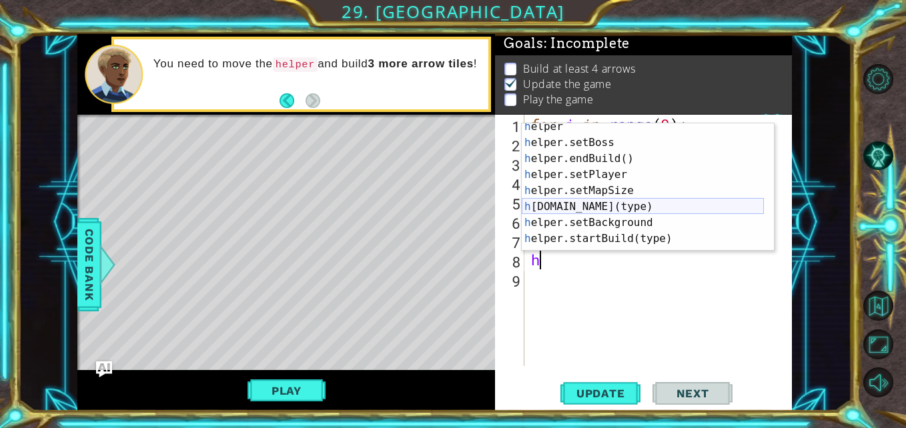
scroll to position [71, 0]
click at [641, 207] on div "h elper press enter h elper.setBoss press enter h elper.endBuild() press enter …" at bounding box center [643, 197] width 242 height 160
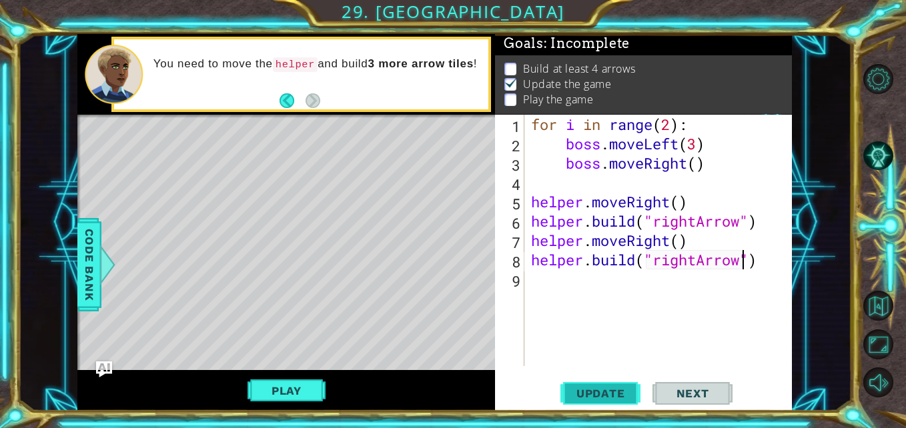
type textarea "helper.build("rightArrow")"
click at [604, 390] on span "Update" at bounding box center [600, 393] width 75 height 13
click at [607, 275] on div "for i in range ( 2 ) : boss . moveLeft ( 3 ) boss . moveRight ( ) helper . move…" at bounding box center [661, 260] width 267 height 290
type textarea "h"
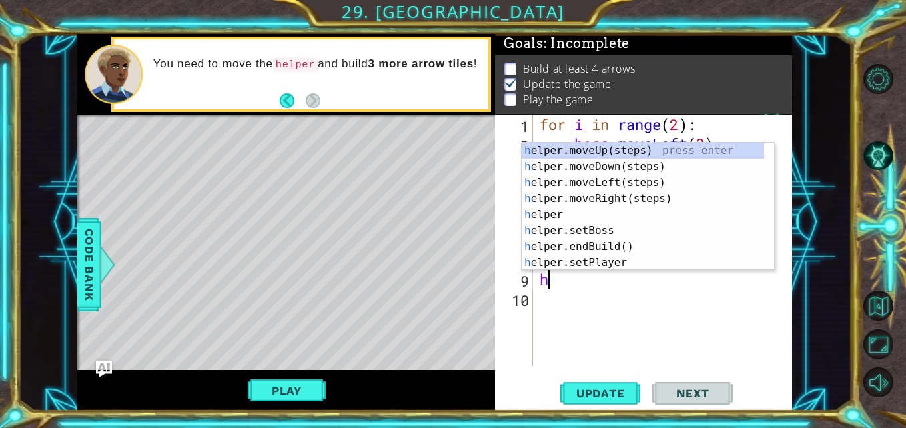
scroll to position [0, 0]
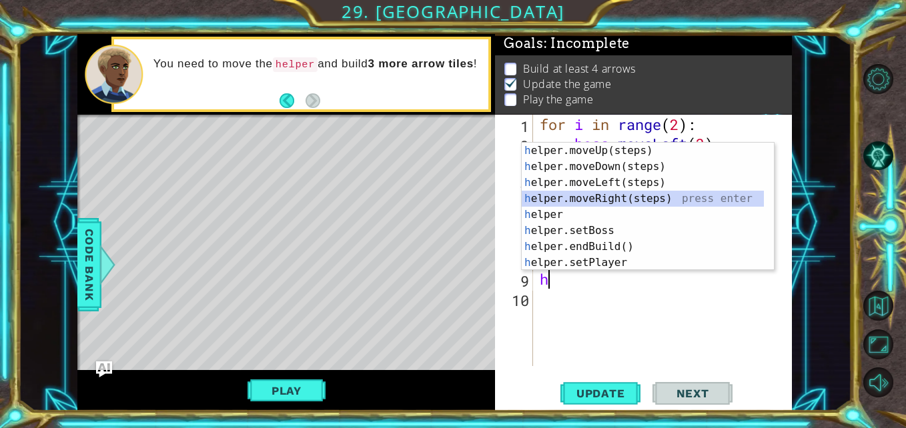
click at [600, 197] on div "h elper.moveUp(steps) press enter h elper.moveDown(steps) press enter h elper.m…" at bounding box center [643, 223] width 242 height 160
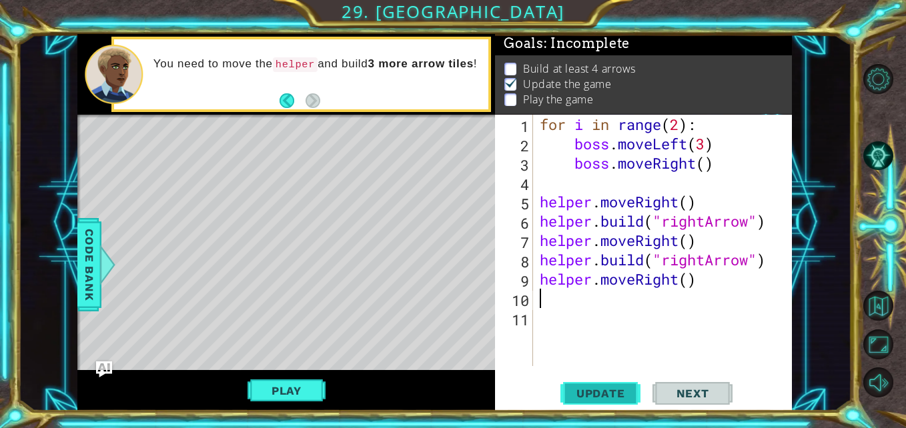
click at [588, 400] on span "Update" at bounding box center [600, 393] width 75 height 13
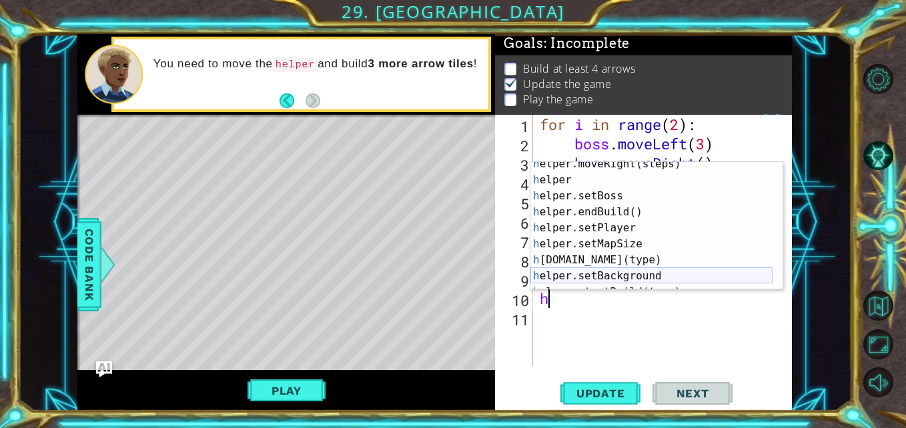
scroll to position [51, 0]
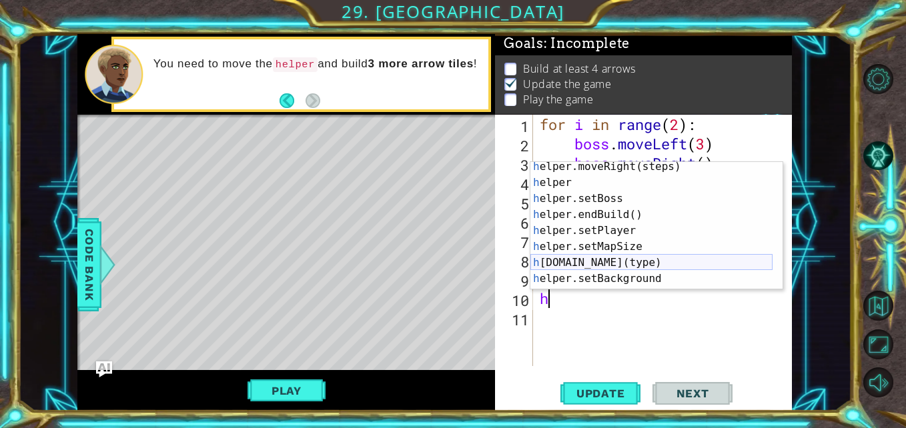
click at [610, 259] on div "h elper.moveRight(steps) press enter h elper press enter h elper.setBoss press …" at bounding box center [651, 239] width 242 height 160
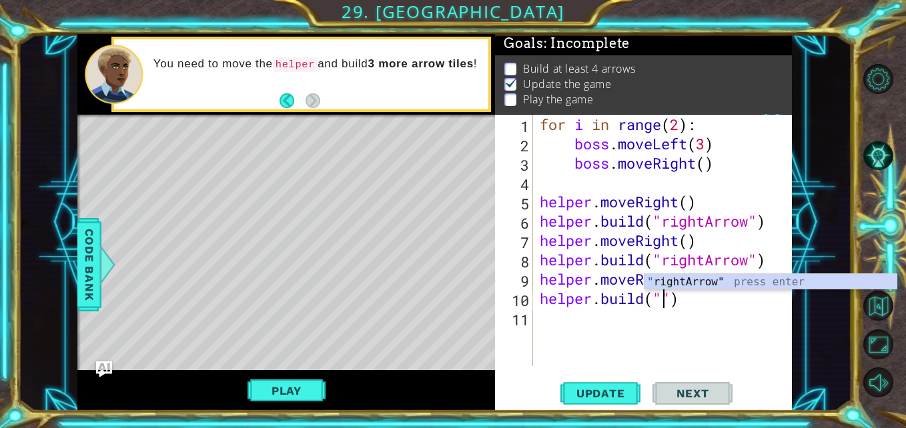
type textarea "helper.build("rightArrow")"
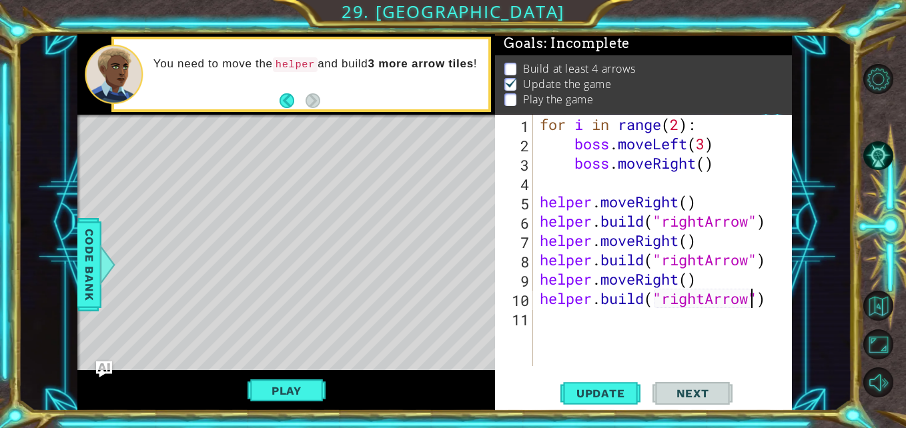
click at [560, 326] on div "for i in range ( 2 ) : boss . moveLeft ( 3 ) boss . moveRight ( ) helper . move…" at bounding box center [666, 260] width 259 height 290
type textarea "h"
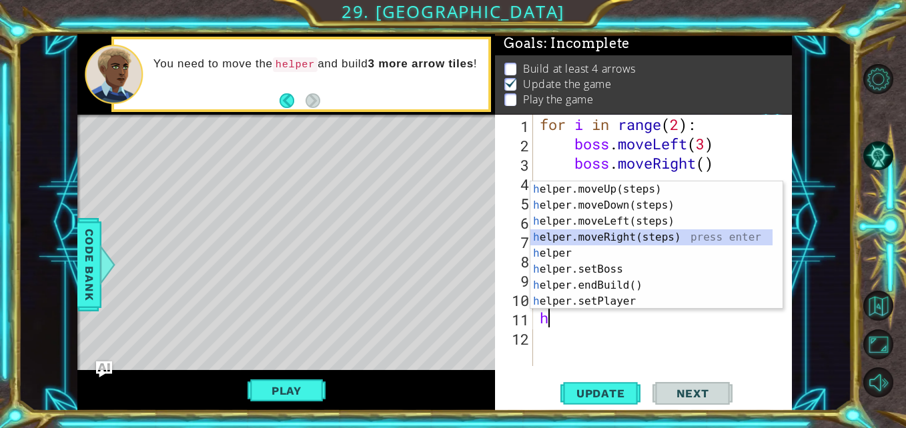
click at [612, 231] on div "h elper.moveUp(steps) press enter h elper.moveDown(steps) press enter h elper.m…" at bounding box center [651, 261] width 242 height 160
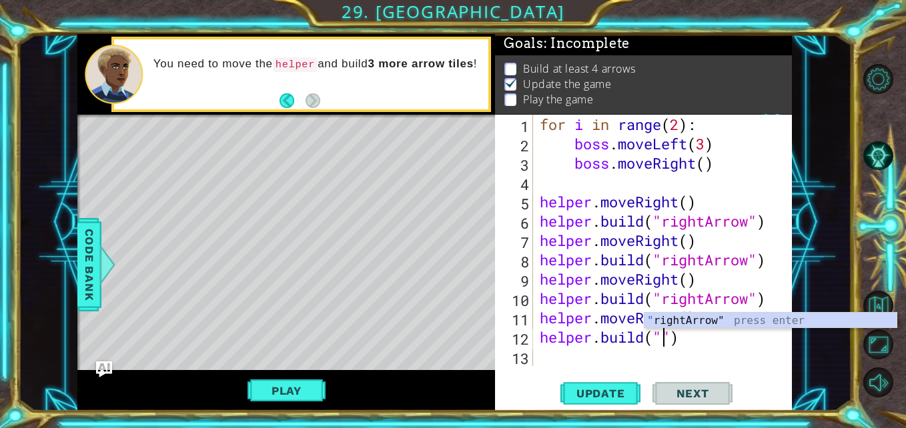
type textarea "helper.build("rightArrow")"
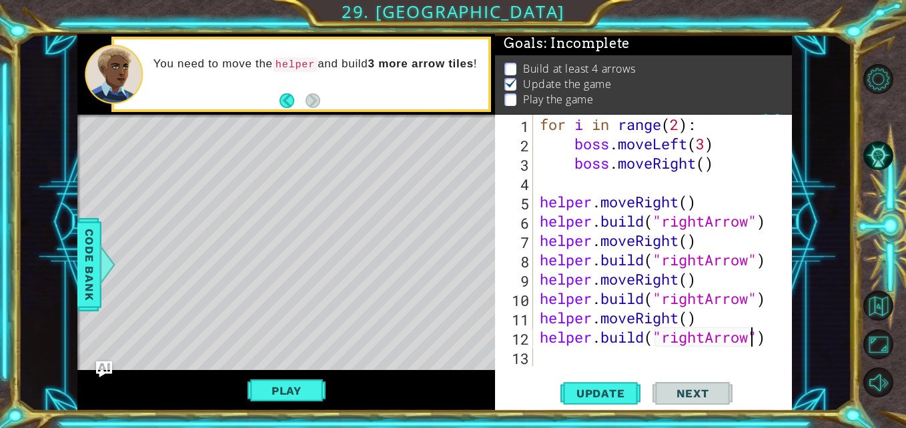
click at [572, 354] on div "for i in range ( 2 ) : boss . moveLeft ( 3 ) boss . moveRight ( ) helper . move…" at bounding box center [666, 260] width 259 height 290
type textarea "h"
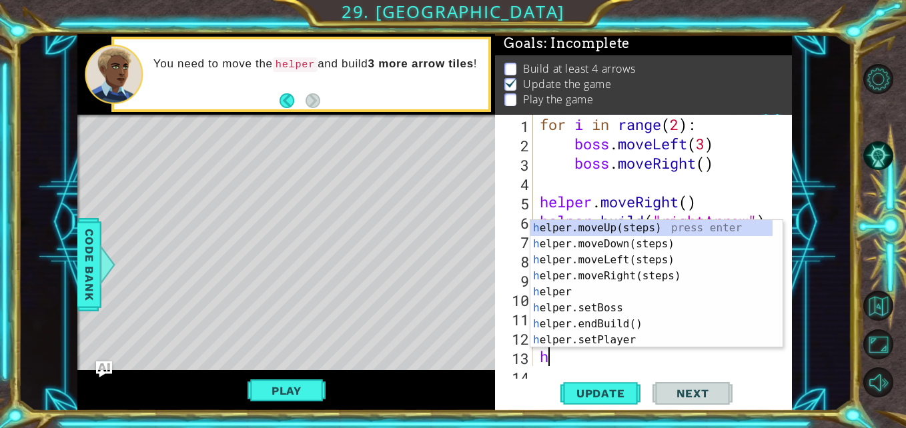
scroll to position [19, 0]
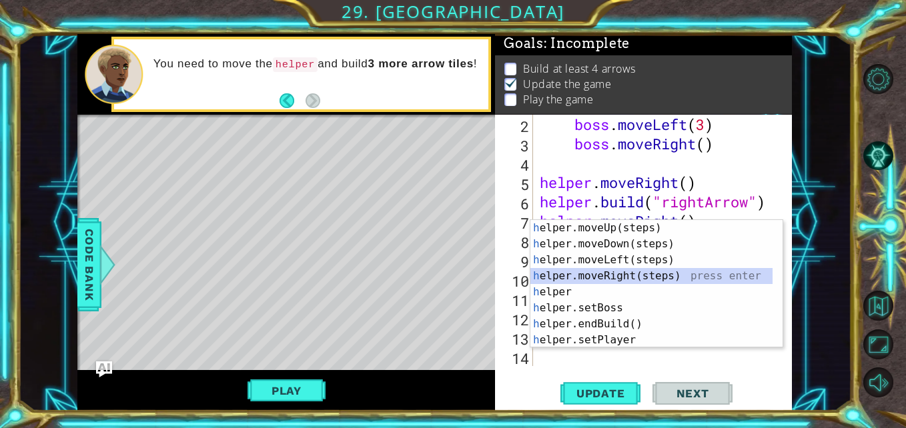
click at [615, 276] on div "h elper.moveUp(steps) press enter h elper.moveDown(steps) press enter h elper.m…" at bounding box center [651, 300] width 242 height 160
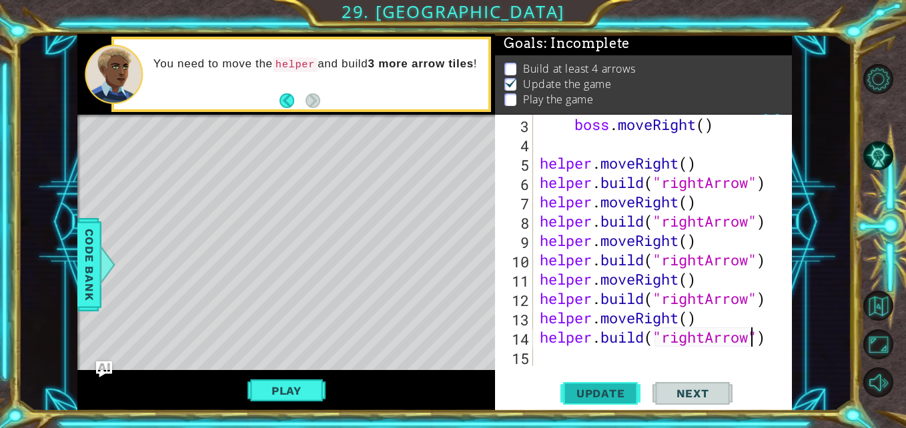
type textarea "helper.build("rightArrow")"
click at [622, 390] on span "Update" at bounding box center [600, 393] width 75 height 13
click at [283, 389] on button "Play" at bounding box center [286, 390] width 78 height 25
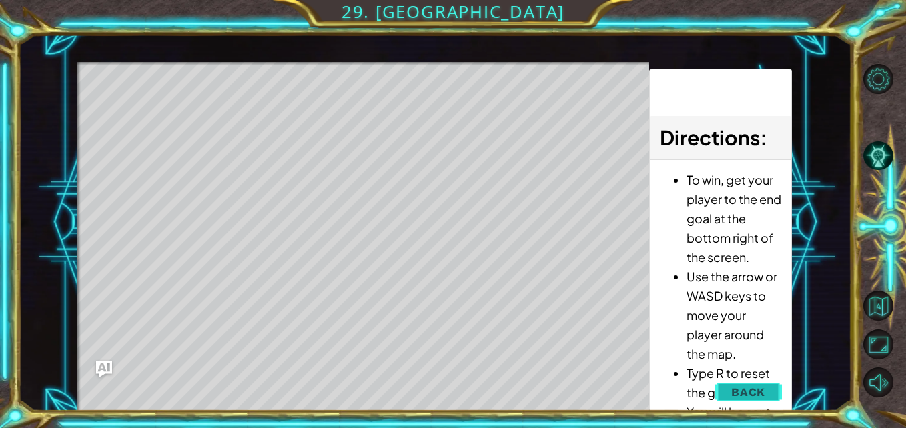
click at [750, 388] on span "Back" at bounding box center [748, 392] width 34 height 13
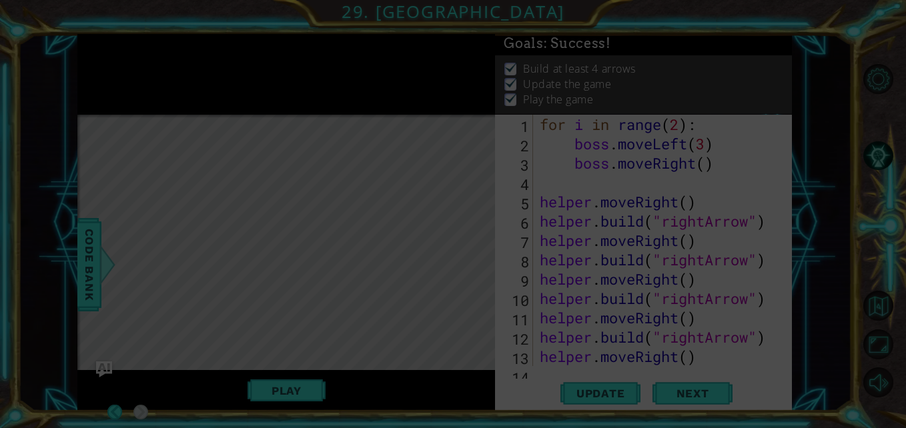
scroll to position [0, 0]
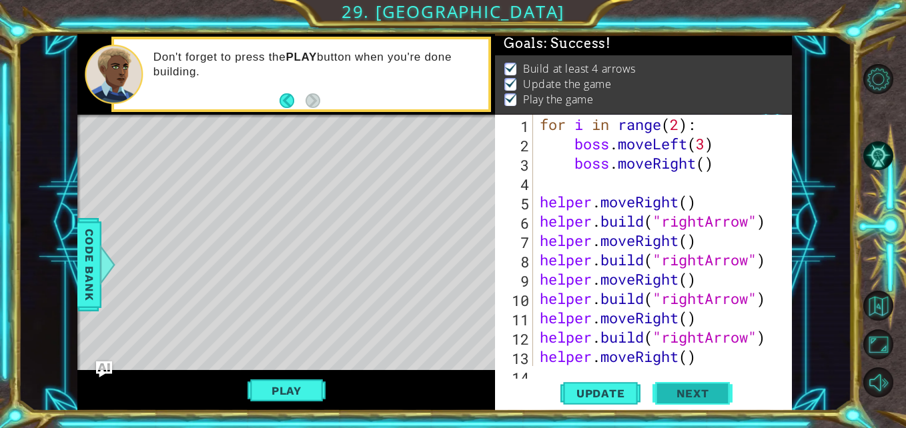
click at [686, 391] on span "Next" at bounding box center [692, 395] width 59 height 13
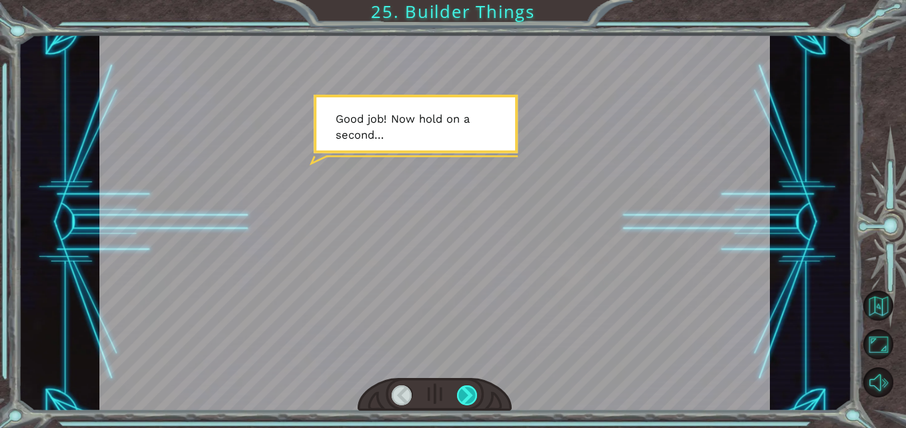
click at [470, 393] on div at bounding box center [467, 396] width 21 height 21
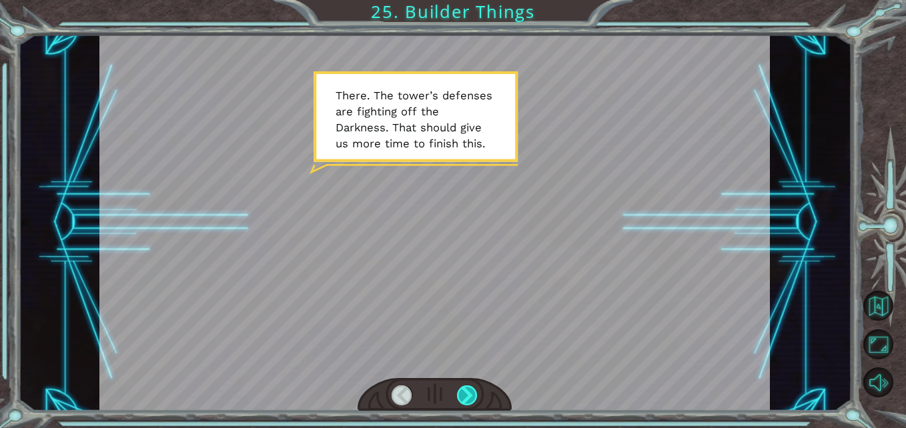
click at [470, 393] on div at bounding box center [467, 396] width 21 height 21
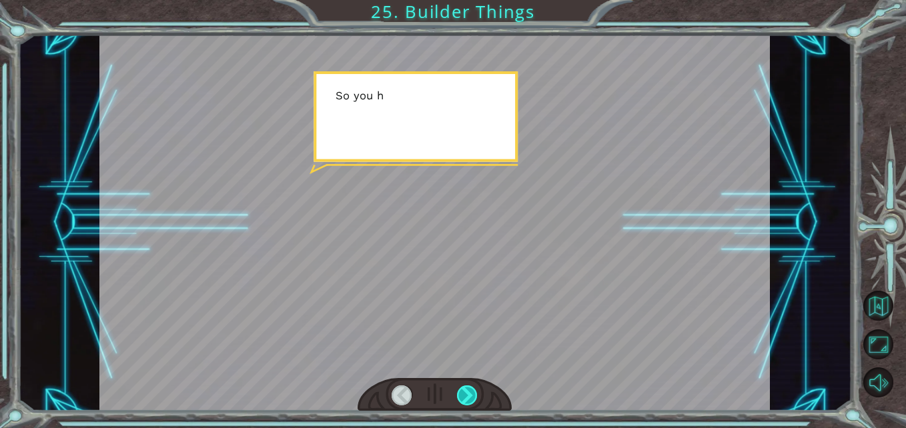
click at [470, 393] on div at bounding box center [467, 396] width 21 height 21
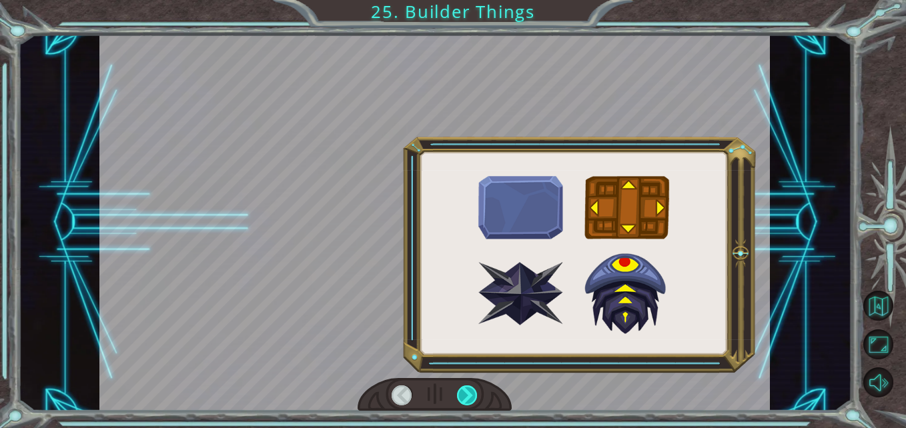
click at [470, 393] on div at bounding box center [467, 396] width 21 height 21
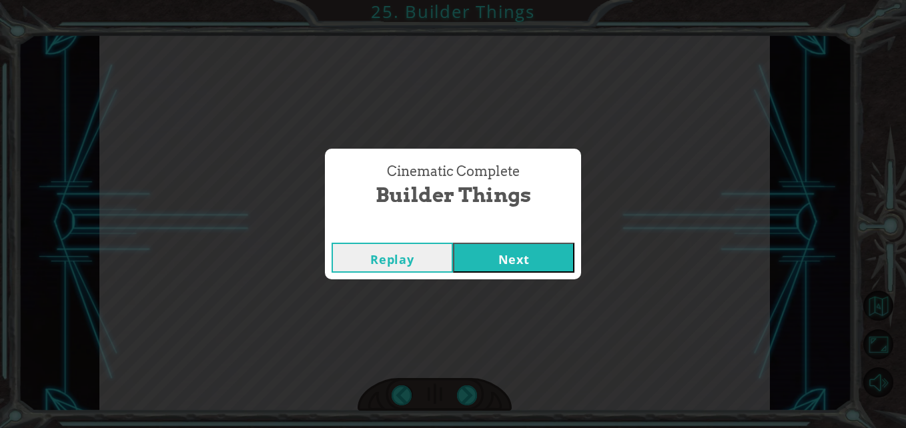
click at [575, 268] on div "Replay Next" at bounding box center [453, 257] width 256 height 43
click at [526, 254] on button "Next" at bounding box center [513, 258] width 121 height 30
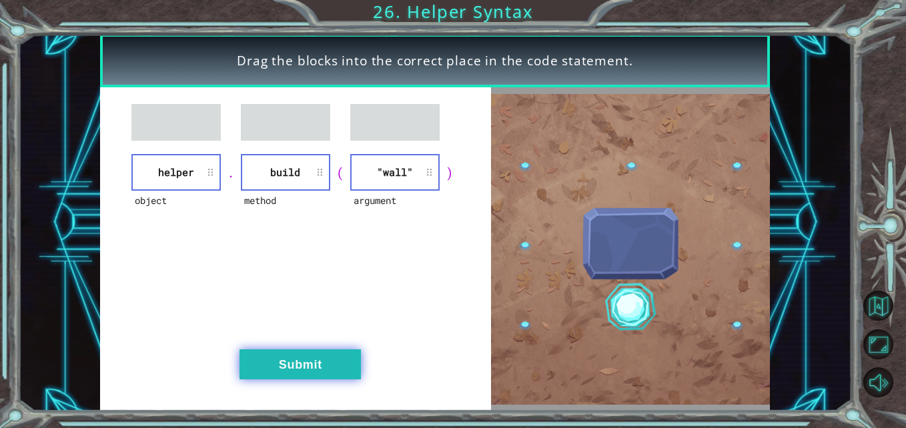
click at [292, 368] on button "Submit" at bounding box center [299, 365] width 121 height 30
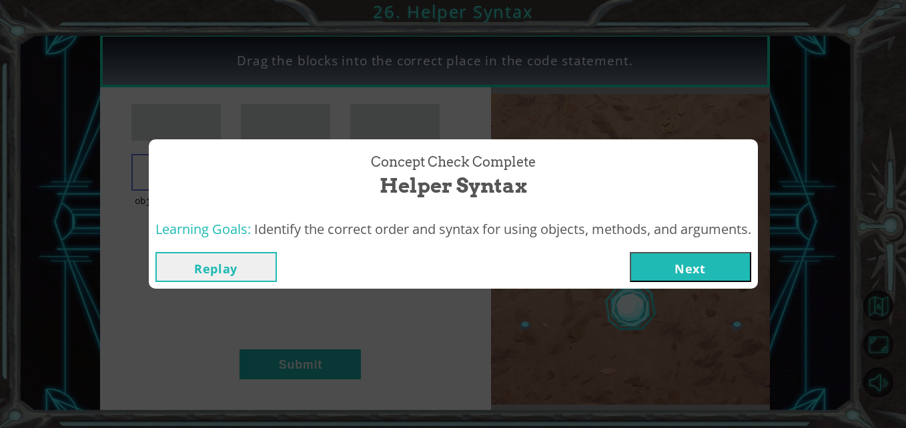
click at [704, 256] on button "Next" at bounding box center [690, 267] width 121 height 30
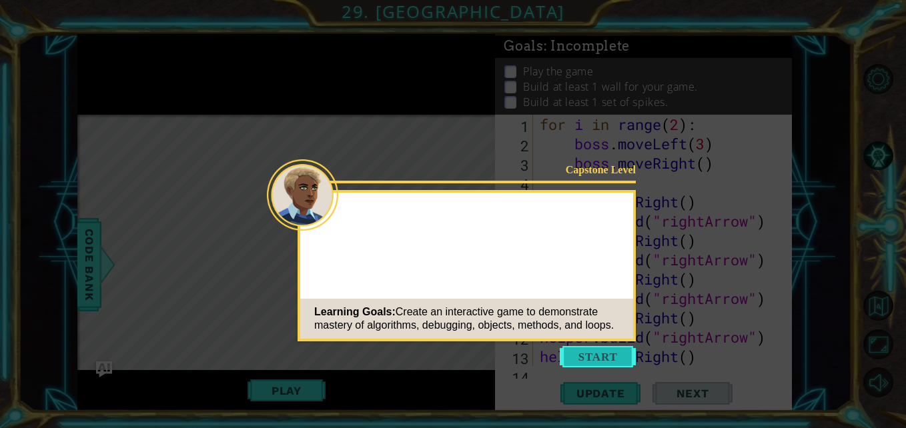
click at [584, 354] on button "Start" at bounding box center [598, 356] width 76 height 21
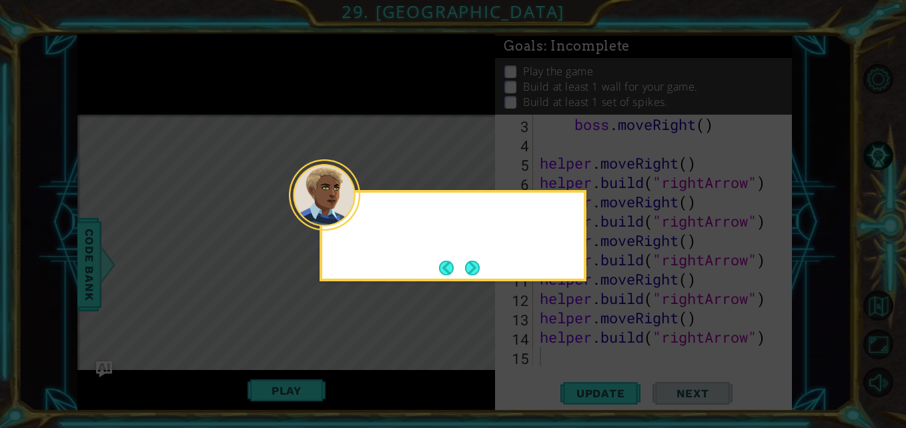
scroll to position [39, 0]
click at [471, 269] on button "Next" at bounding box center [472, 268] width 15 height 15
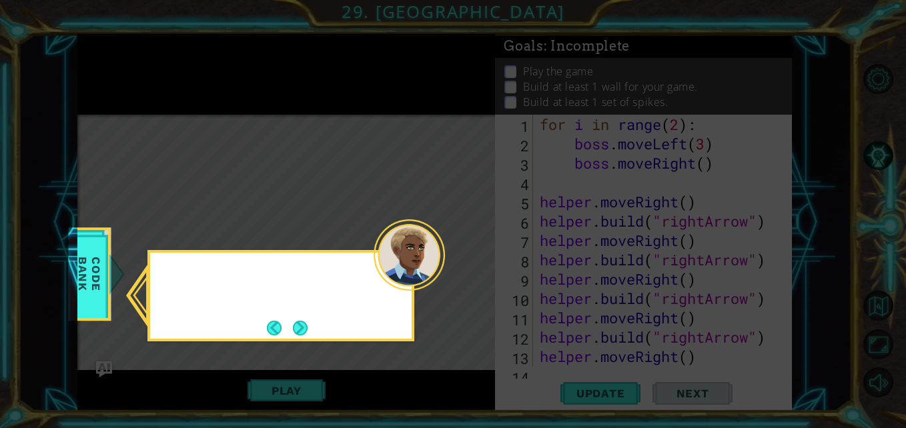
scroll to position [0, 0]
click at [301, 332] on button "Next" at bounding box center [300, 328] width 15 height 15
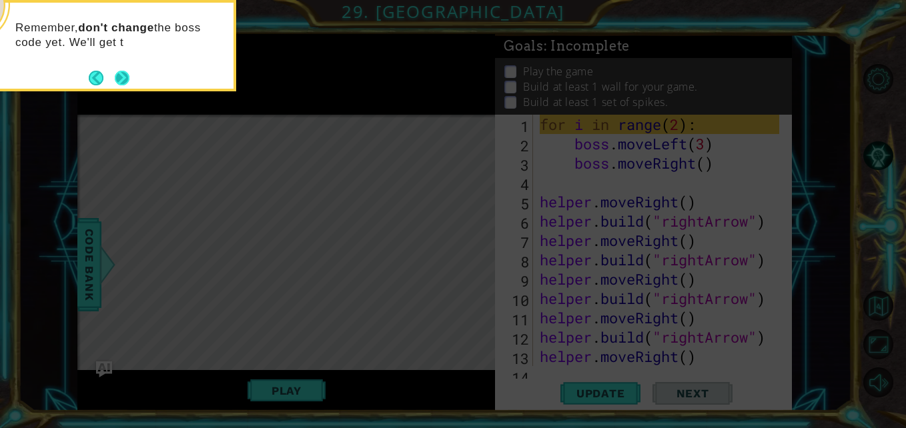
click at [128, 75] on button "Next" at bounding box center [122, 78] width 15 height 15
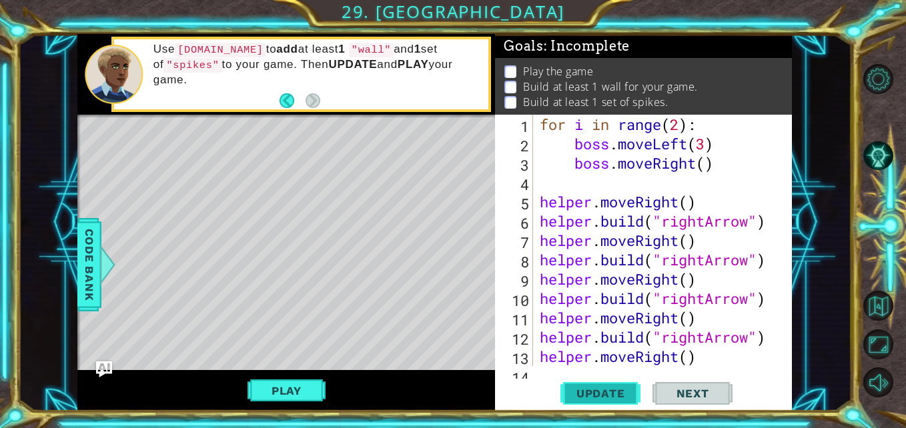
click at [592, 384] on button "Update" at bounding box center [600, 393] width 80 height 29
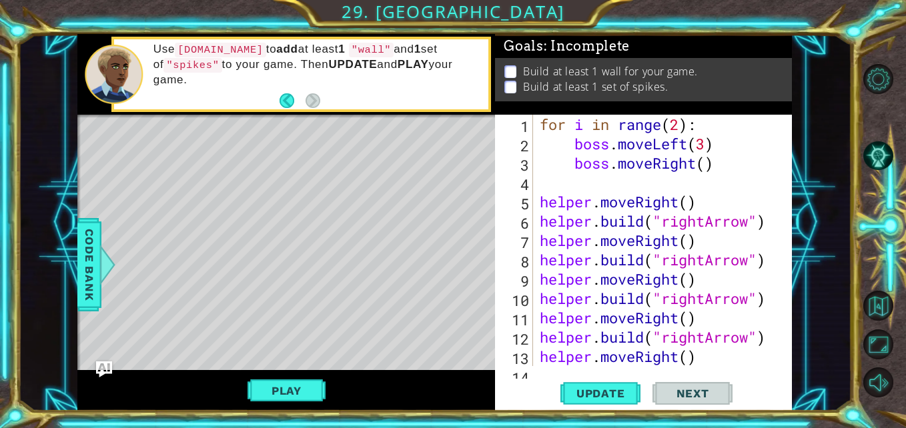
click at [333, 394] on div "Play" at bounding box center [286, 390] width 418 height 41
click at [307, 390] on button "Play" at bounding box center [286, 390] width 78 height 25
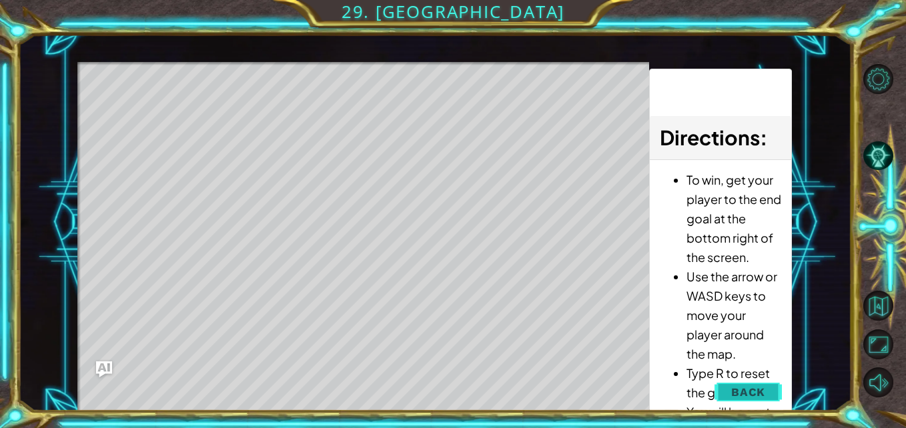
click at [762, 388] on span "Back" at bounding box center [748, 392] width 34 height 13
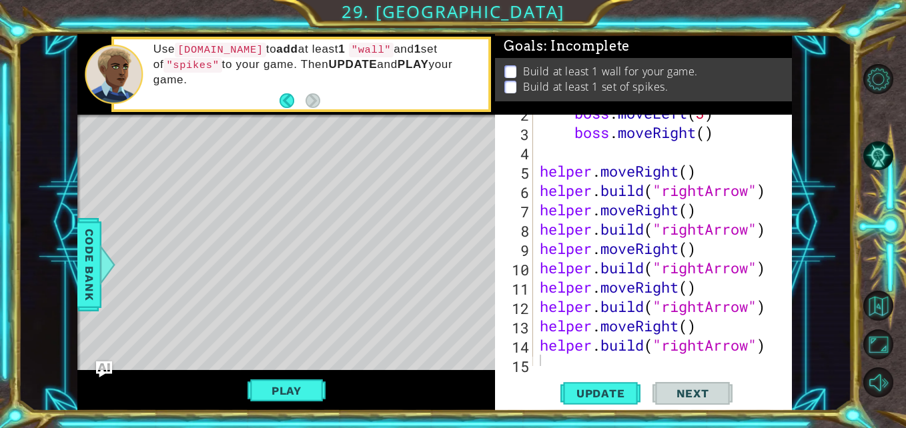
scroll to position [39, 0]
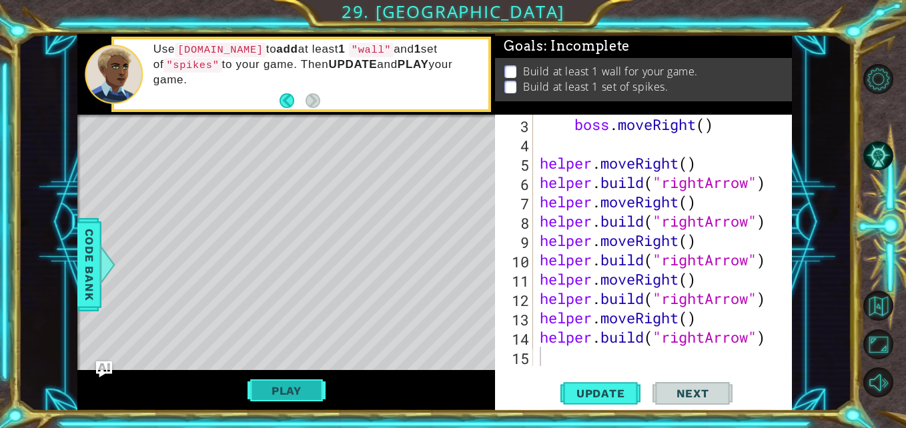
click at [270, 387] on button "Play" at bounding box center [286, 390] width 78 height 25
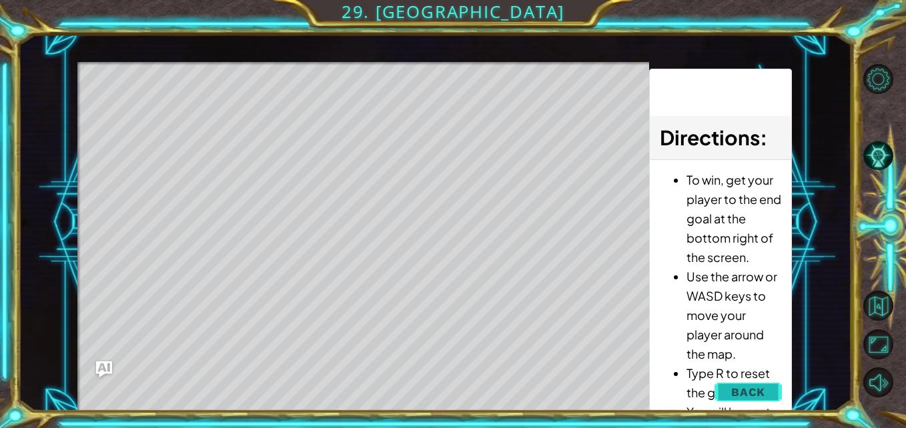
click at [764, 391] on span "Back" at bounding box center [748, 392] width 34 height 13
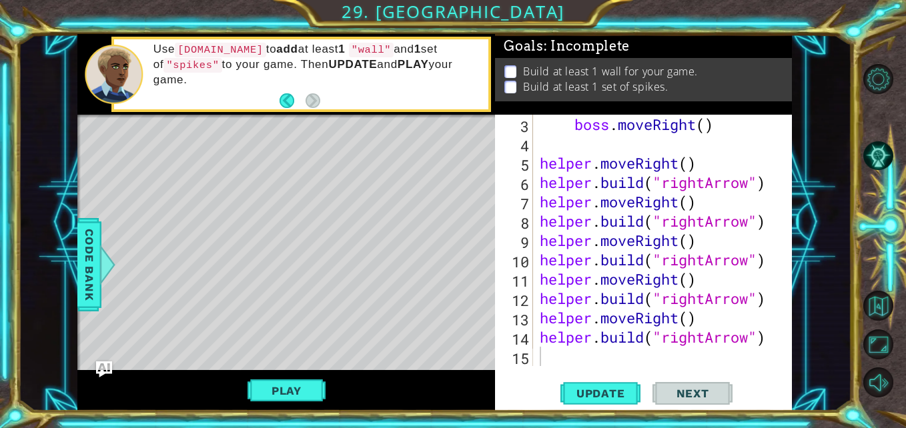
click at [603, 354] on div "boss . moveRight ( ) helper . moveRight ( ) helper . build ( "rightArrow" ) hel…" at bounding box center [661, 260] width 248 height 290
type textarea "h"
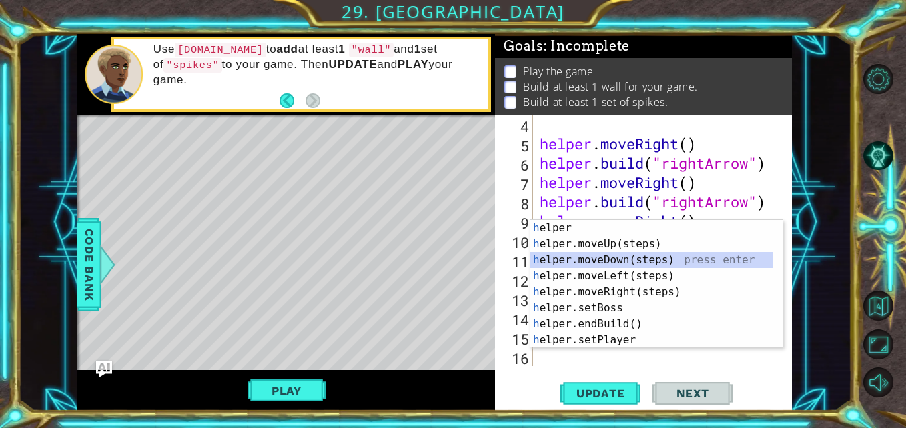
click at [618, 263] on div "h elper press enter h elper.moveUp(steps) press enter h elper.moveDown(steps) p…" at bounding box center [651, 300] width 242 height 160
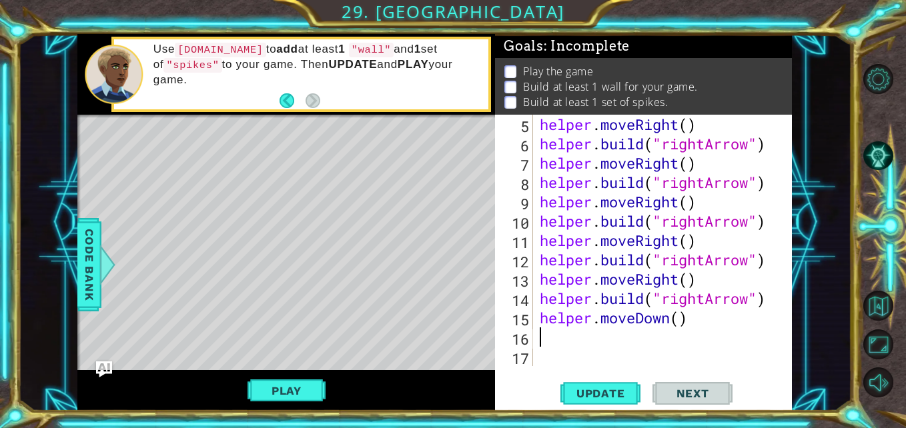
scroll to position [77, 0]
click at [696, 324] on div "helper . moveRight ( ) helper . build ( "rightArrow" ) helper . moveRight ( ) h…" at bounding box center [661, 260] width 248 height 290
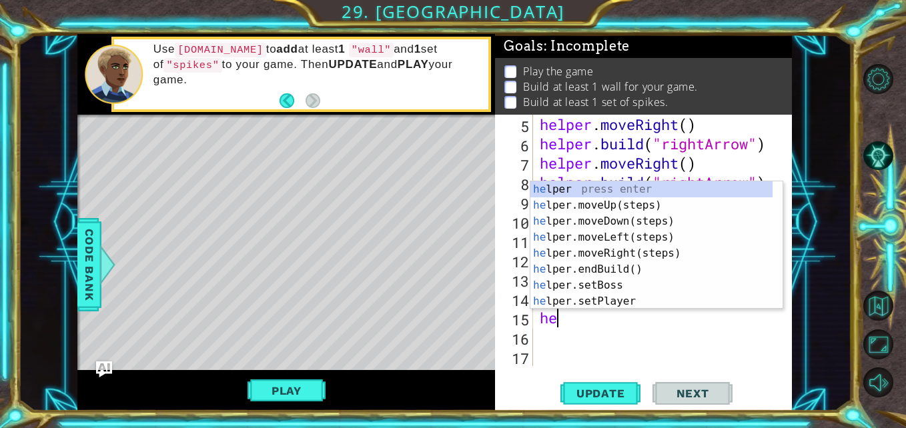
type textarea "h"
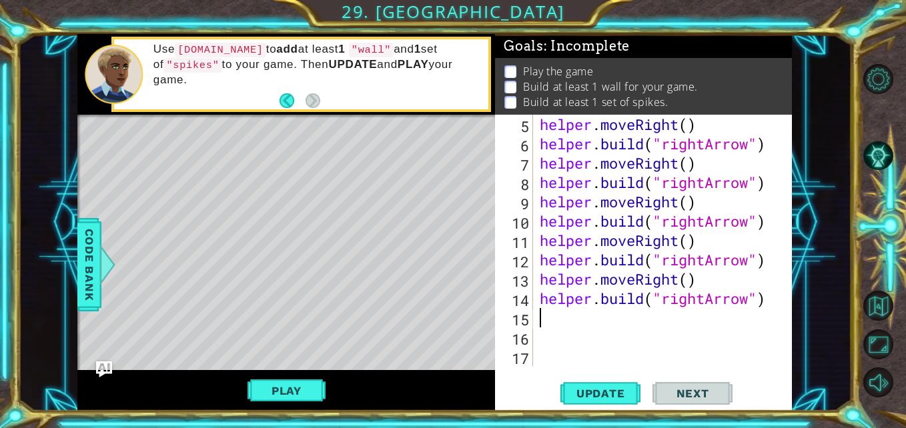
type textarea "helper.build("rightArrow")"
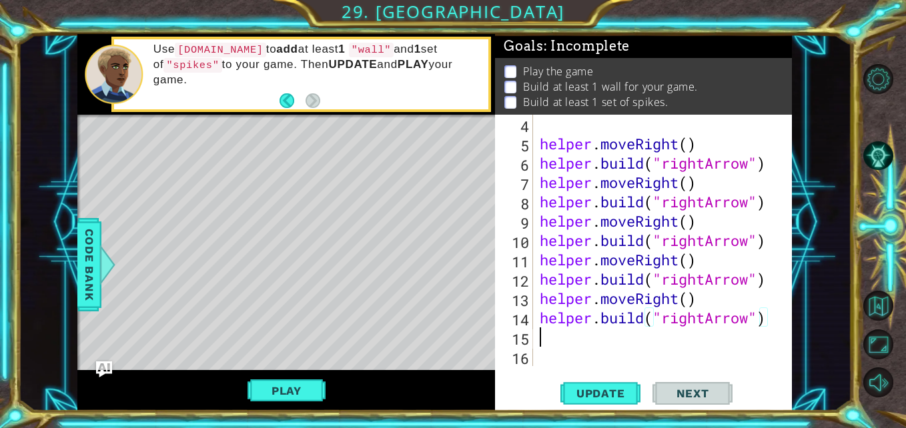
click at [545, 335] on div "helper . moveRight ( ) helper . build ( "rightArrow" ) helper . moveRight ( ) h…" at bounding box center [661, 260] width 248 height 290
type textarea "w"
type textarea "i"
type textarea "for i in range(6):"
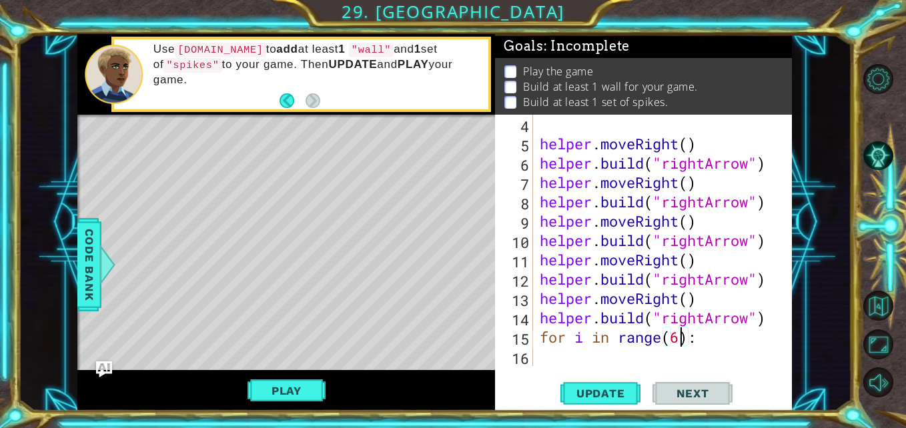
scroll to position [0, 7]
click at [594, 364] on div "helper . moveRight ( ) helper . build ( "rightArrow" ) helper . moveRight ( ) h…" at bounding box center [661, 260] width 248 height 290
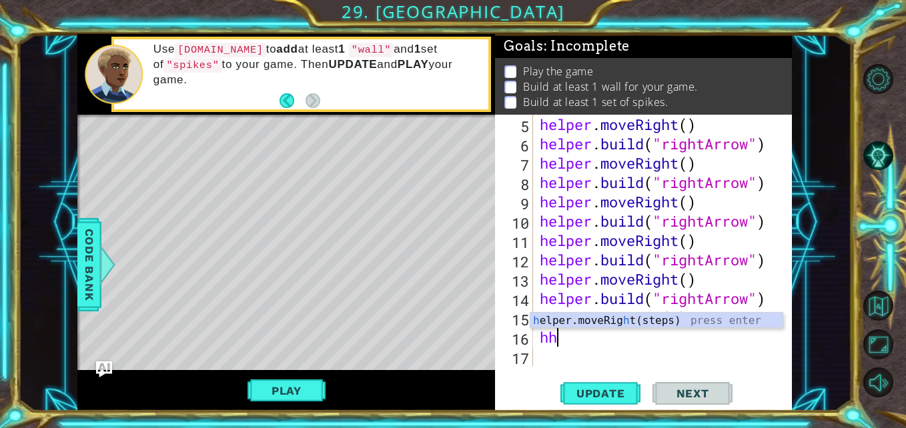
scroll to position [0, 0]
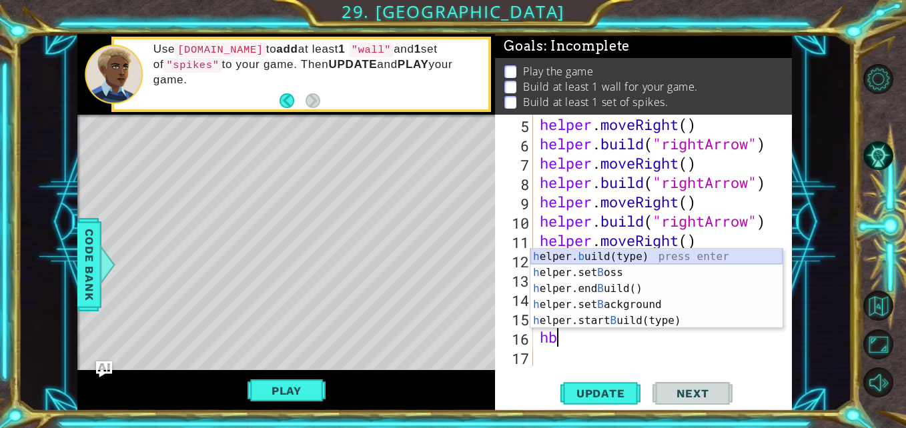
click at [624, 257] on div "h elper. b uild(type) press enter h elper.set B oss press enter h elper.end B u…" at bounding box center [656, 305] width 252 height 112
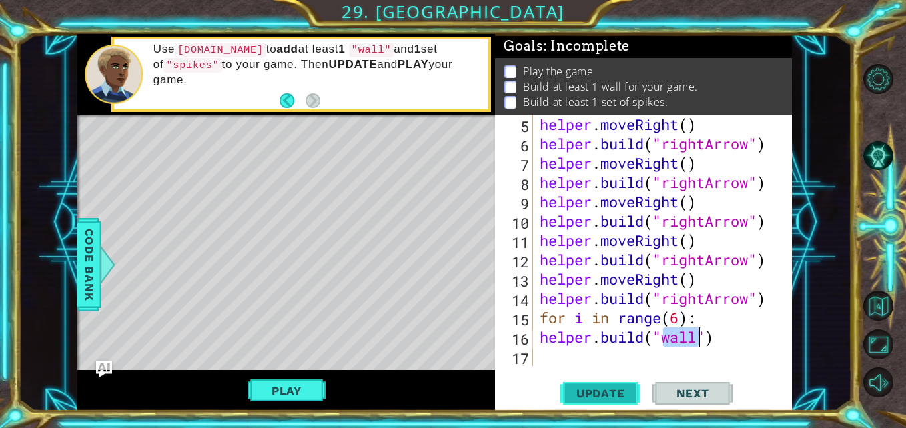
click at [596, 394] on span "Update" at bounding box center [600, 393] width 75 height 13
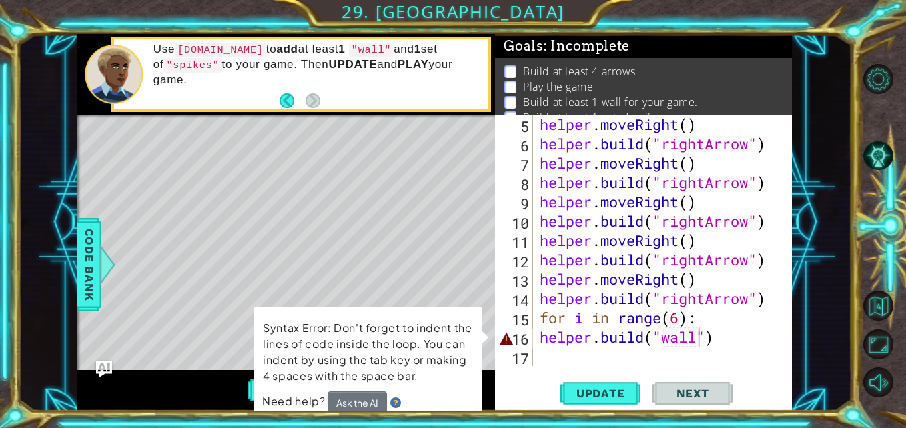
click at [534, 335] on div "helper.build("wall") 5 6 7 8 9 10 11 12 13 14 15 16 17 helper . moveRight ( ) h…" at bounding box center [641, 240] width 293 height 251
click at [536, 337] on div "helper.build("wall") 5 6 7 8 9 10 11 12 13 14 15 16 17 helper . moveRight ( ) h…" at bounding box center [641, 240] width 293 height 251
click at [537, 337] on div "helper . moveRight ( ) helper . build ( "rightArrow" ) helper . moveRight ( ) h…" at bounding box center [661, 260] width 248 height 290
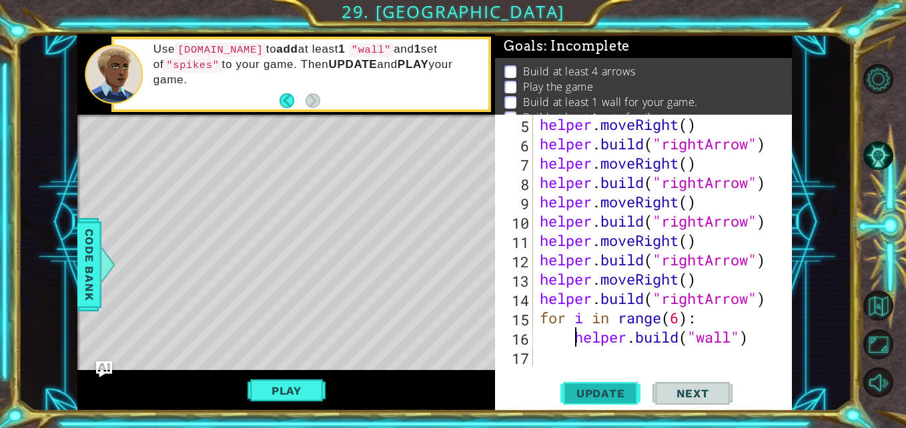
click at [609, 390] on span "Update" at bounding box center [600, 393] width 75 height 13
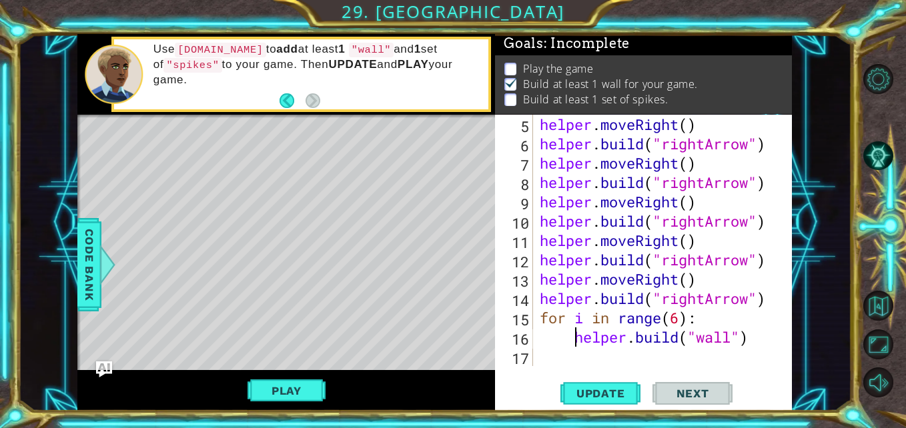
scroll to position [17, 0]
click at [285, 398] on button "Play" at bounding box center [286, 390] width 78 height 25
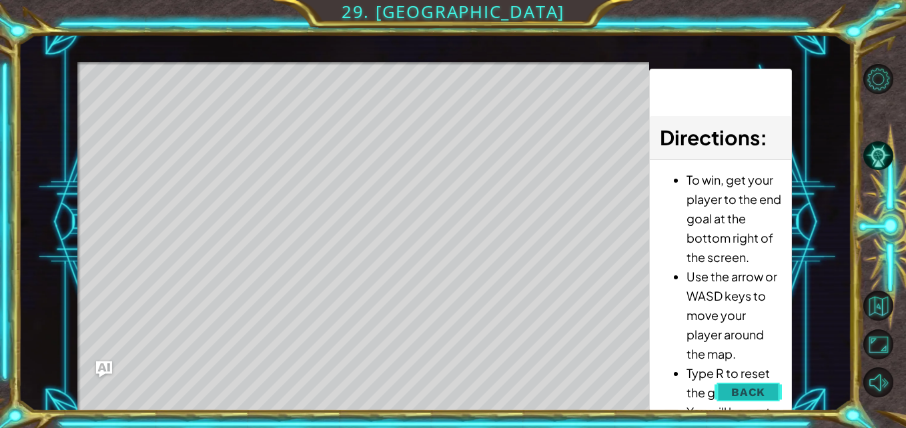
click at [731, 391] on button "Back" at bounding box center [747, 392] width 67 height 27
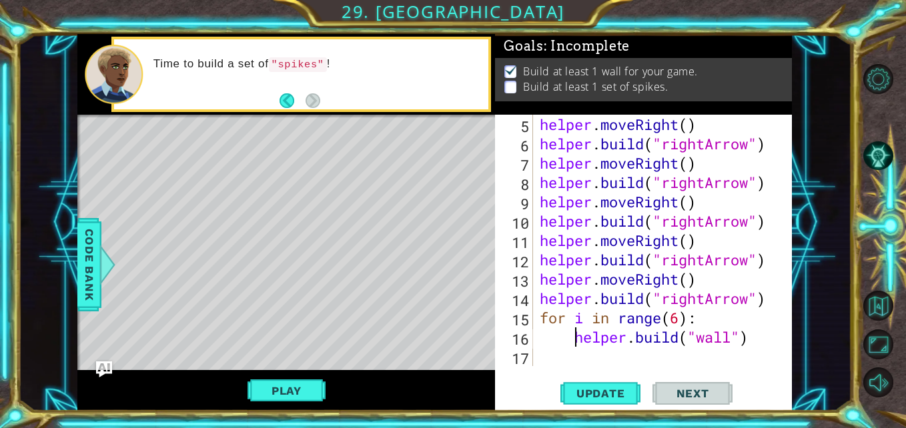
scroll to position [77, 0]
click at [297, 392] on button "Play" at bounding box center [286, 390] width 78 height 25
type textarea "helper.build("rightArrow")"
click at [774, 299] on div "helper . moveRight ( ) helper . build ( "rightArrow" ) helper . moveRight ( ) h…" at bounding box center [661, 260] width 248 height 290
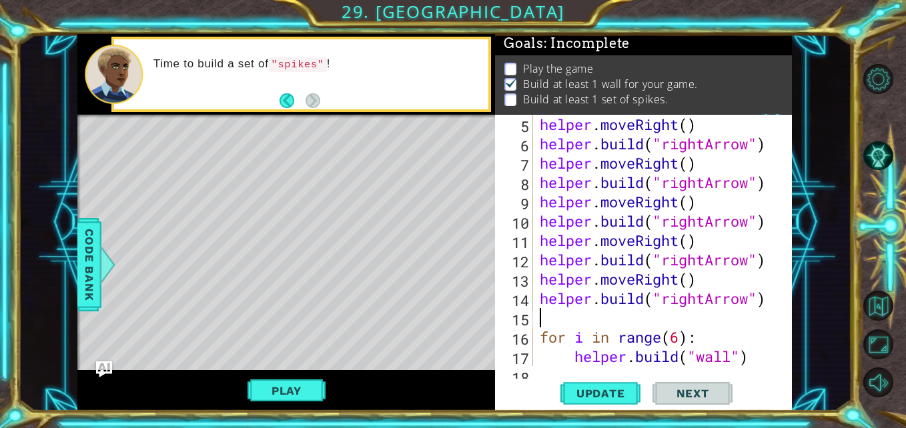
scroll to position [2, 0]
type textarea "h"
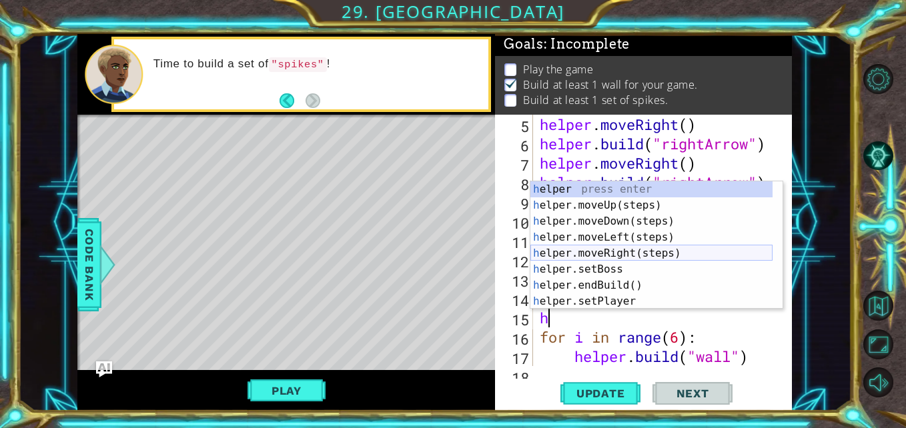
click at [665, 253] on div "h elper press enter h elper.moveUp(steps) press enter h elper.moveDown(steps) p…" at bounding box center [651, 261] width 242 height 160
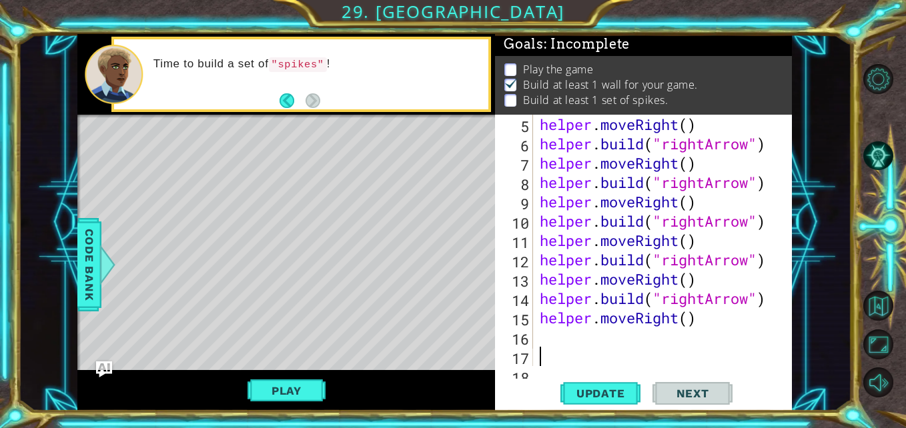
type textarea "h"
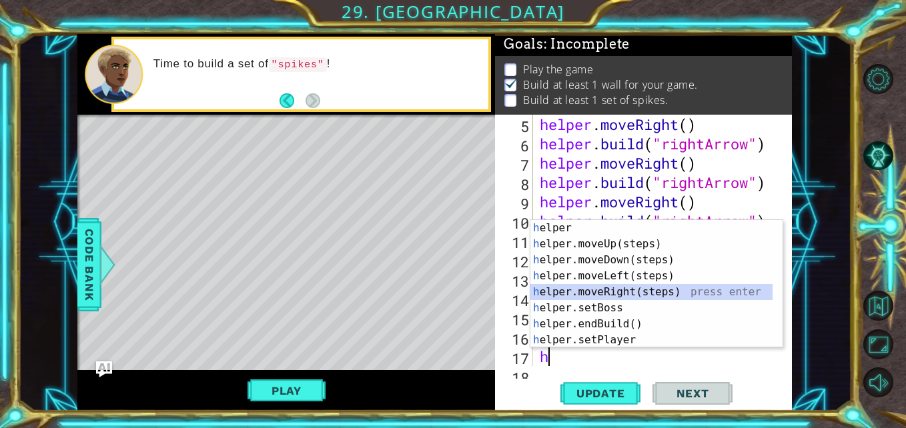
click at [638, 291] on div "h elper press enter h elper.moveUp(steps) press enter h elper.moveDown(steps) p…" at bounding box center [651, 300] width 242 height 160
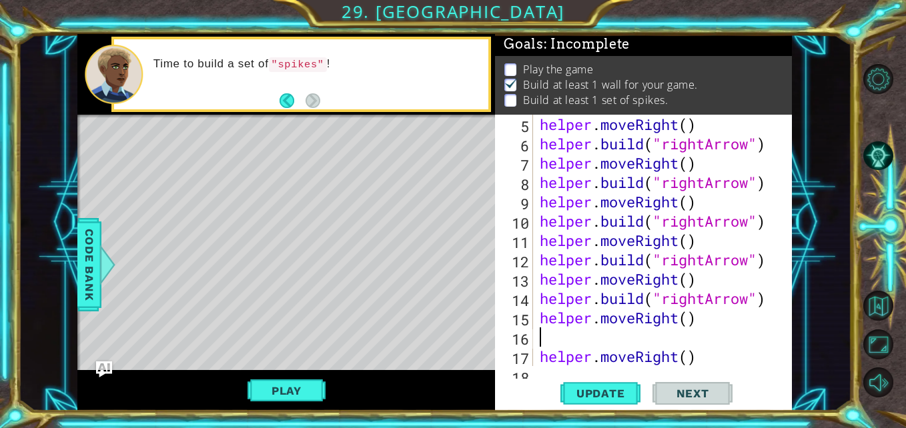
click at [669, 337] on div "helper . moveRight ( ) helper . build ( "rightArrow" ) helper . moveRight ( ) h…" at bounding box center [661, 260] width 248 height 290
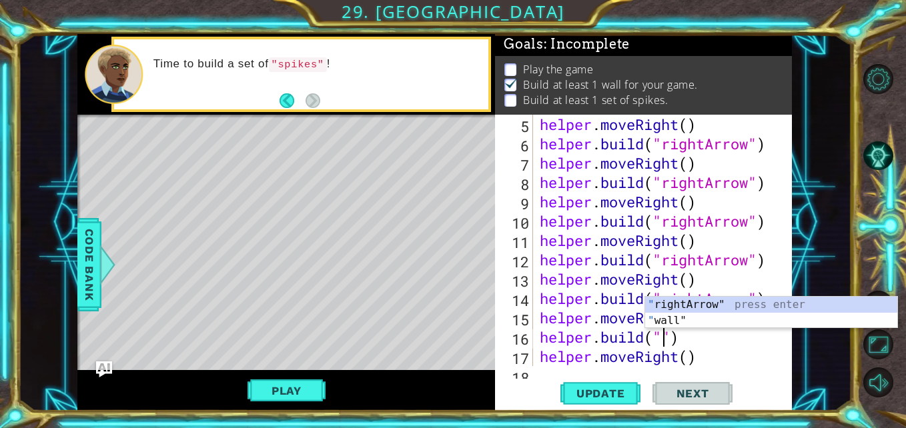
type textarea "helper.build("rightArrow")"
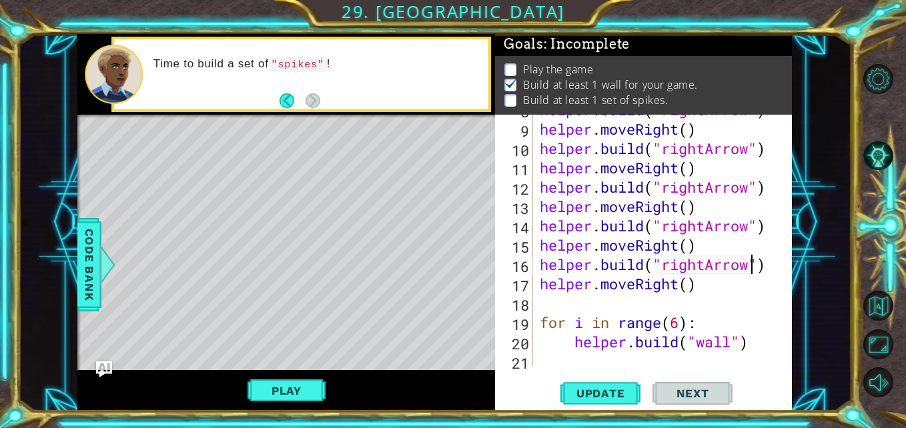
scroll to position [153, 0]
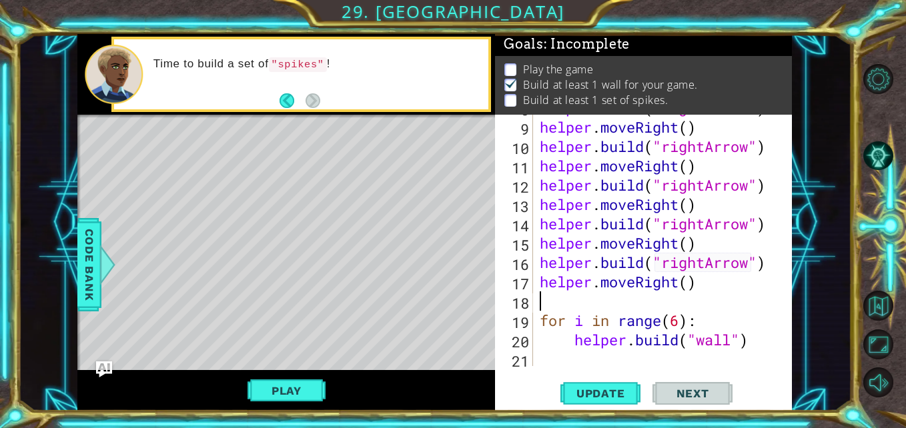
click at [656, 293] on div "helper . build ( "rightArrow" ) helper . moveRight ( ) helper . build ( "rightA…" at bounding box center [661, 243] width 248 height 290
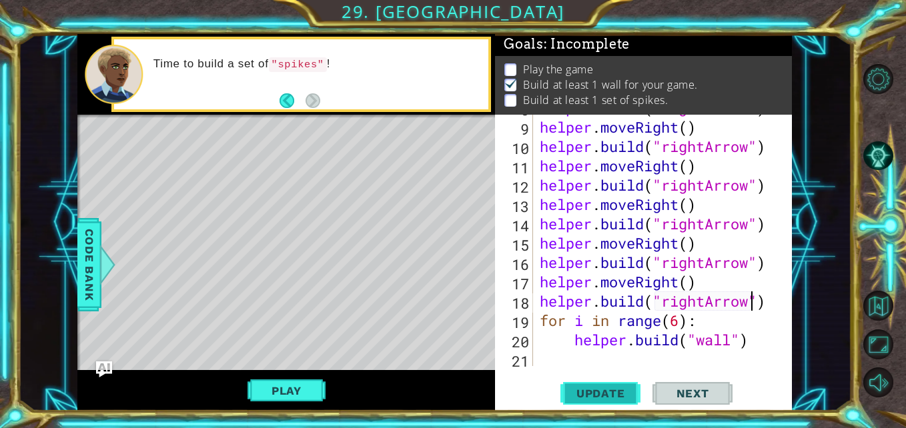
type textarea "helper.build("rightArrow")"
click at [613, 395] on span "Update" at bounding box center [600, 393] width 75 height 13
click at [288, 394] on button "Play" at bounding box center [286, 390] width 78 height 25
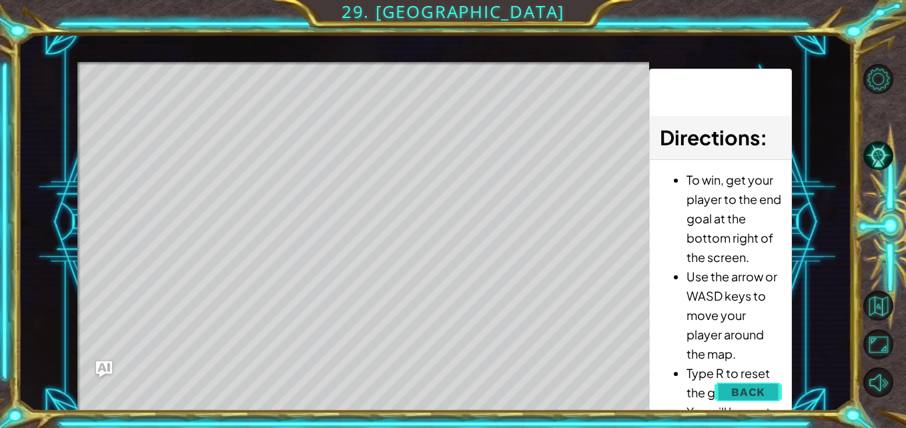
click at [734, 387] on span "Back" at bounding box center [748, 392] width 34 height 13
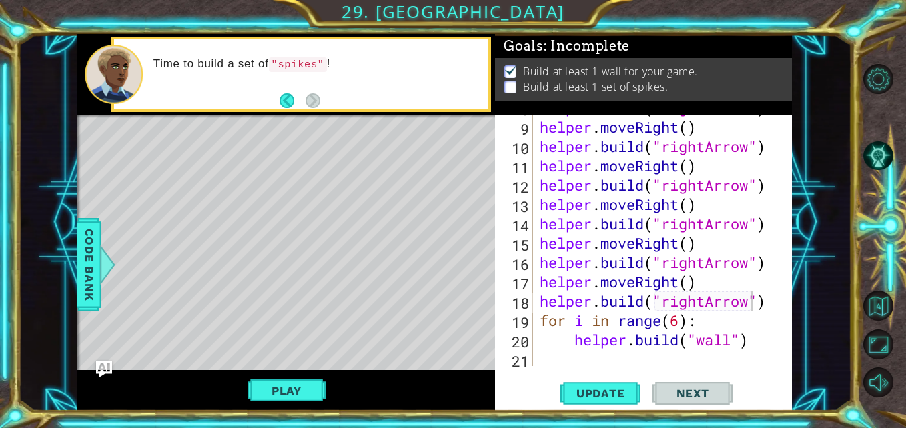
scroll to position [4, 0]
click at [723, 353] on div "helper . build ( "rightArrow" ) helper . moveRight ( ) helper . build ( "rightA…" at bounding box center [661, 243] width 248 height 290
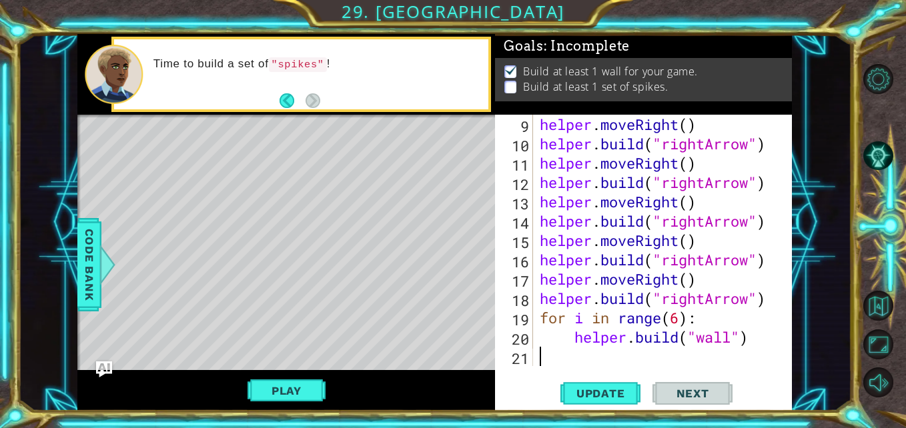
scroll to position [155, 0]
type textarea "h"
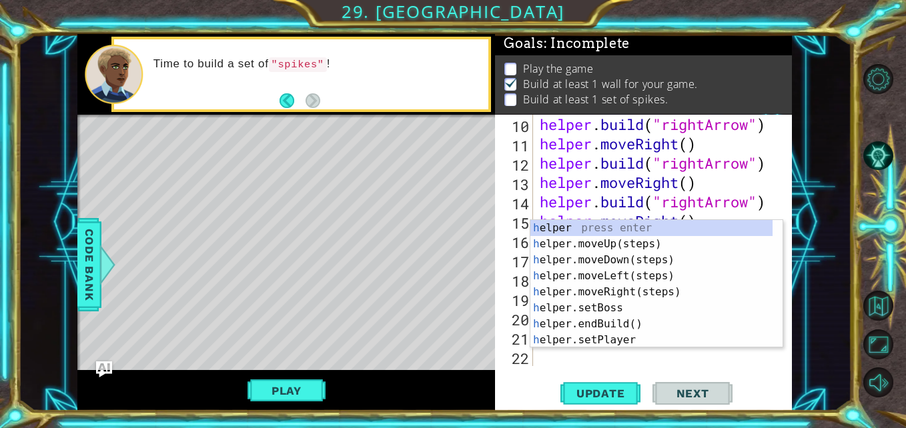
scroll to position [2, 0]
click at [625, 263] on div "h elper press enter h elper.moveUp(steps) press enter h elper.moveDown(steps) p…" at bounding box center [651, 300] width 242 height 160
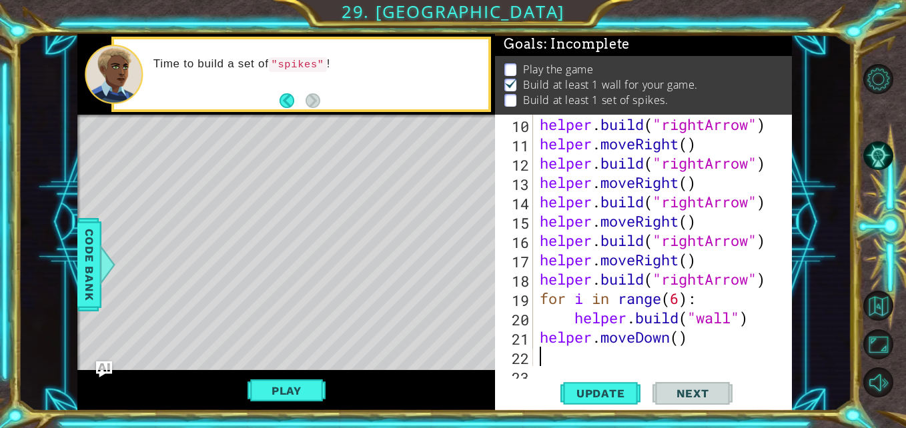
scroll to position [193, 0]
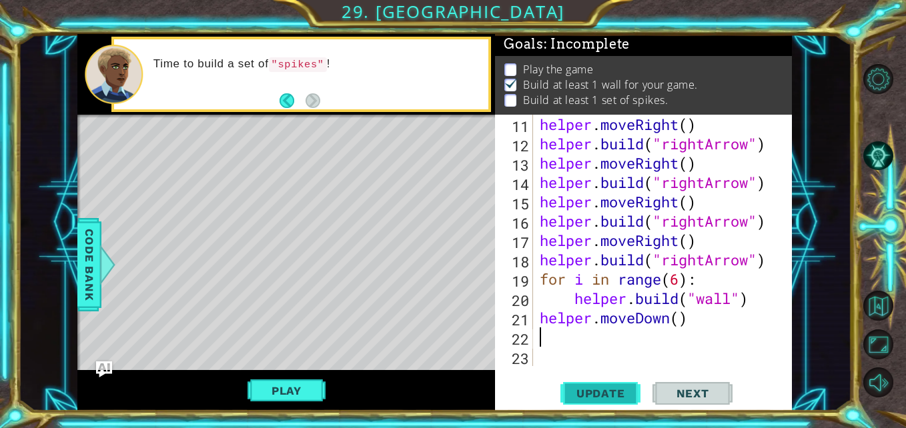
click at [596, 398] on span "Update" at bounding box center [600, 393] width 75 height 13
click at [293, 374] on div "Play" at bounding box center [286, 390] width 418 height 41
click at [293, 386] on button "Play" at bounding box center [286, 390] width 78 height 25
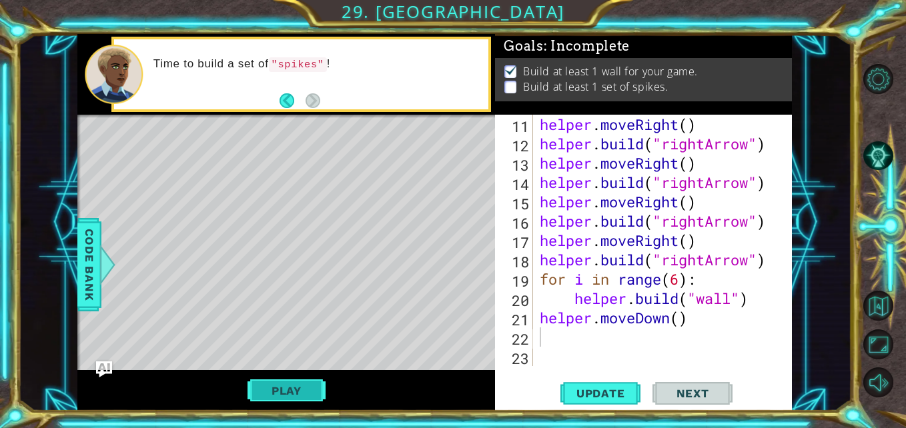
scroll to position [4, 0]
click at [591, 387] on span "Update" at bounding box center [600, 393] width 75 height 13
click at [560, 339] on div "helper . moveRight ( ) helper . build ( "rightArrow" ) helper . moveRight ( ) h…" at bounding box center [661, 260] width 248 height 290
type textarea "helper.moveDown()"
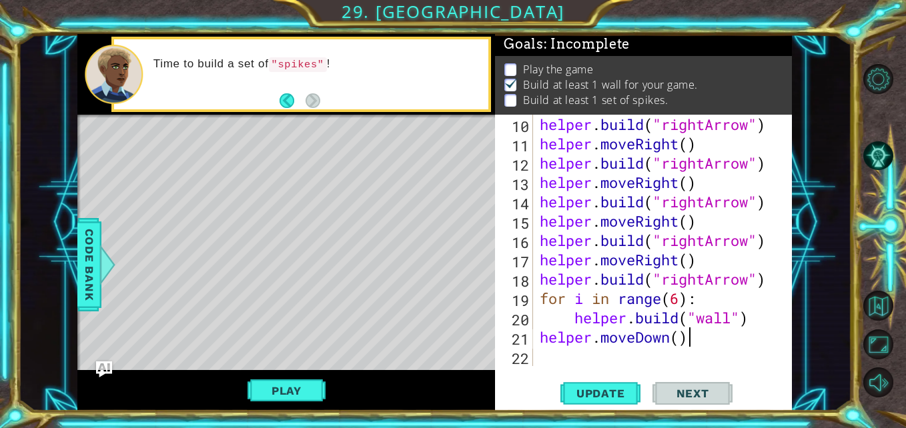
scroll to position [174, 0]
click at [570, 367] on div "helper.moveDown() 10 11 12 13 14 15 16 17 18 19 20 21 22 helper . build ( "righ…" at bounding box center [643, 263] width 297 height 297
click at [574, 384] on button "Update" at bounding box center [600, 393] width 80 height 29
click at [262, 392] on button "Play" at bounding box center [286, 390] width 78 height 25
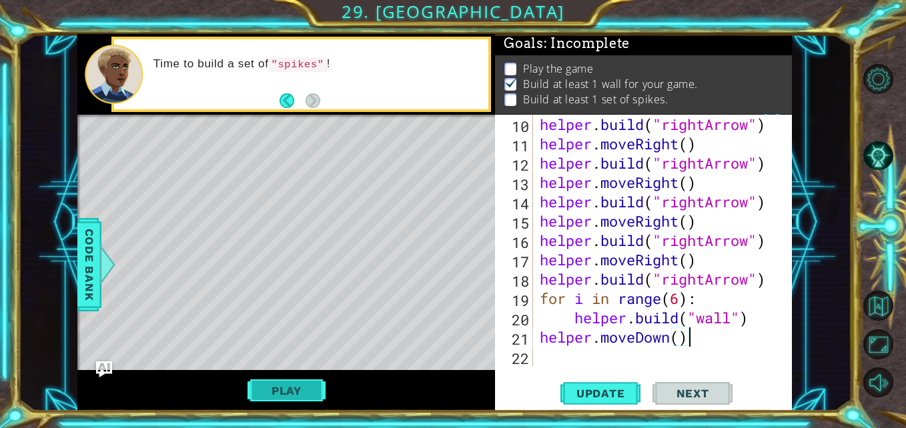
scroll to position [0, 0]
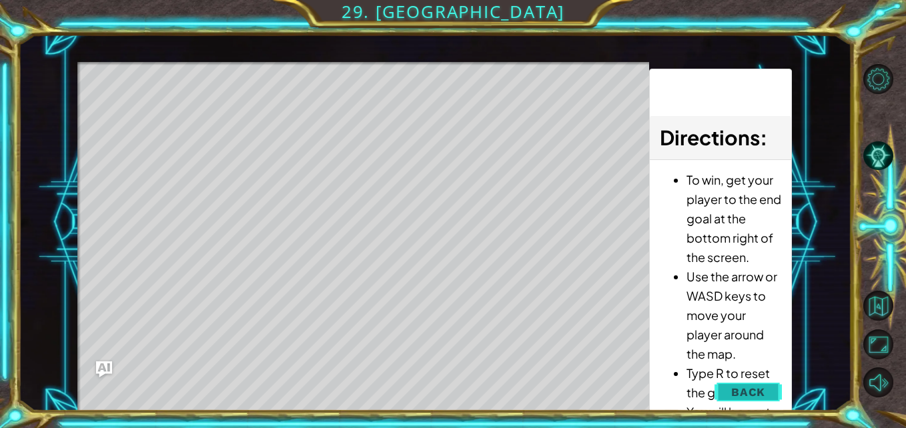
click at [720, 396] on button "Back" at bounding box center [747, 392] width 67 height 27
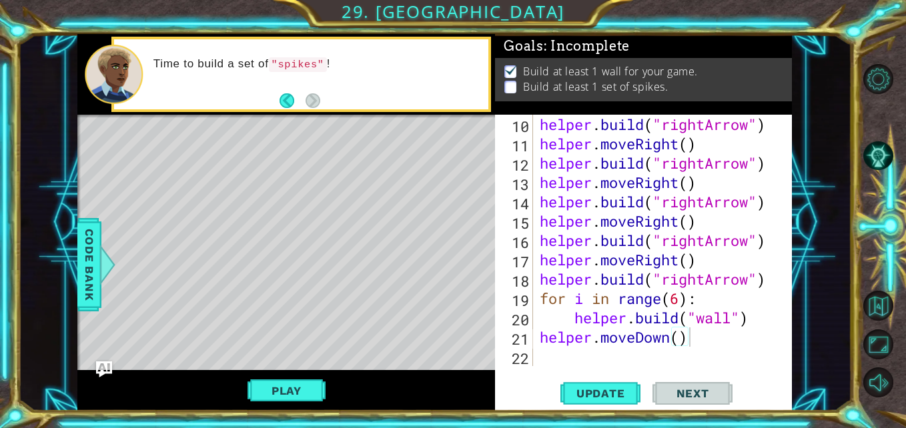
scroll to position [4, 0]
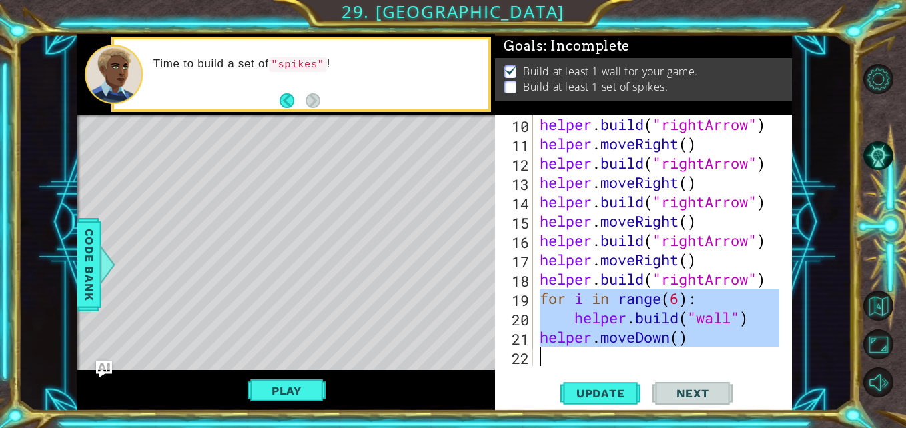
drag, startPoint x: 538, startPoint y: 298, endPoint x: 706, endPoint y: 355, distance: 176.8
click at [706, 355] on div "helper . build ( "rightArrow" ) helper . moveRight ( ) helper . build ( "rightA…" at bounding box center [661, 260] width 248 height 290
type textarea "helper.moveDown()"
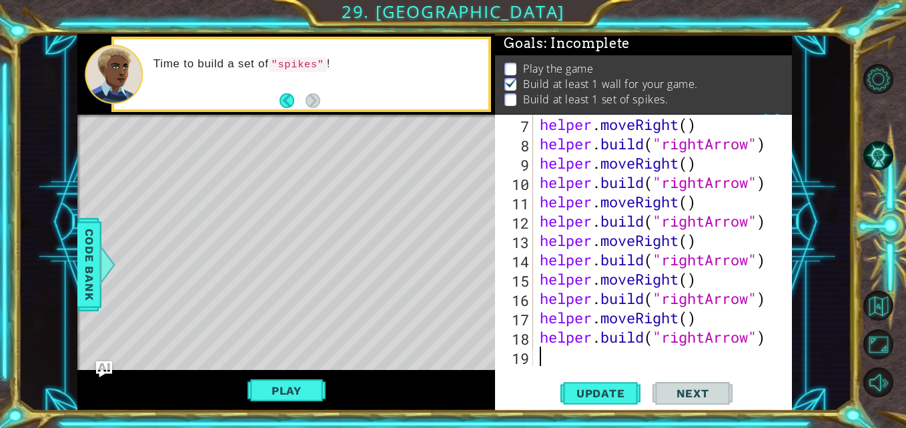
scroll to position [2, 0]
